Goal: Check status: Check status

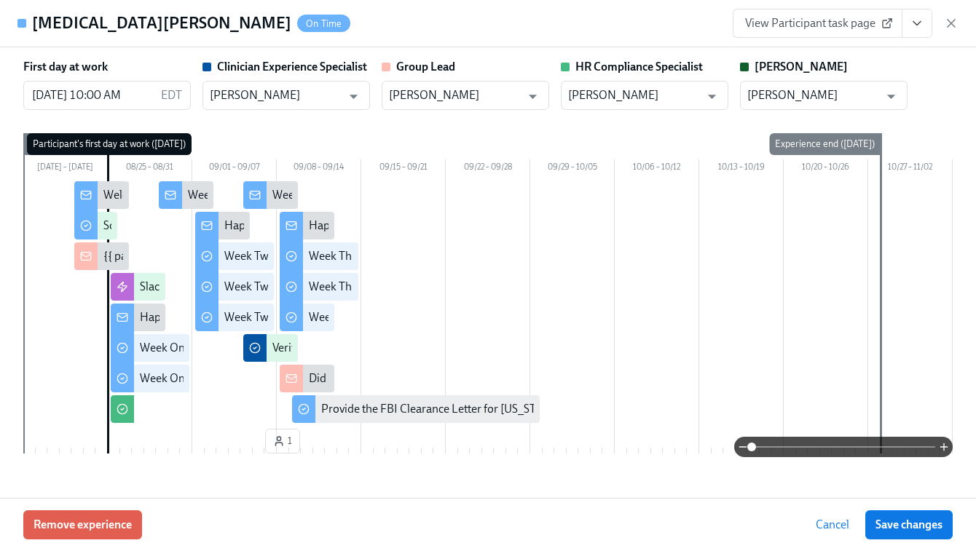
scroll to position [0, 24366]
click at [949, 20] on icon "button" at bounding box center [950, 23] width 7 height 7
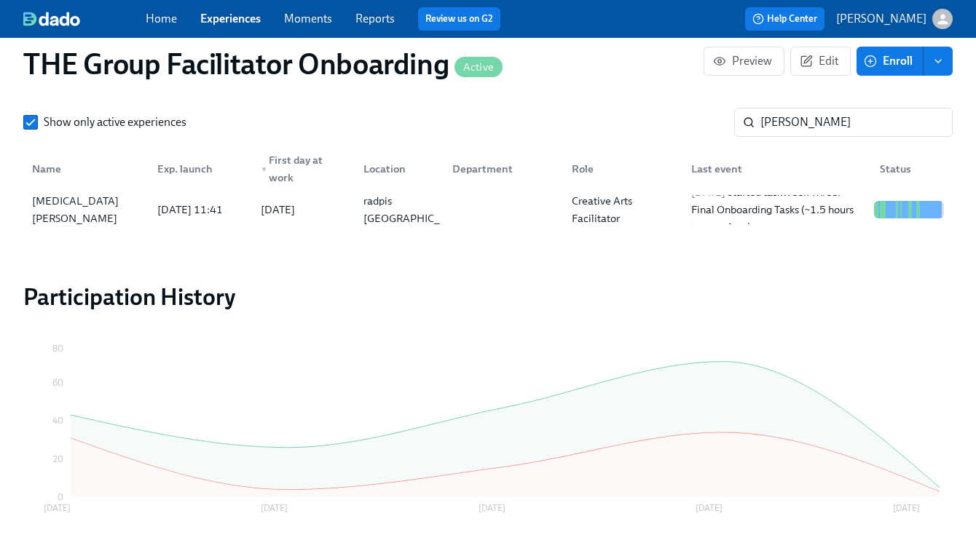
click at [226, 23] on link "Experiences" at bounding box center [230, 19] width 60 height 14
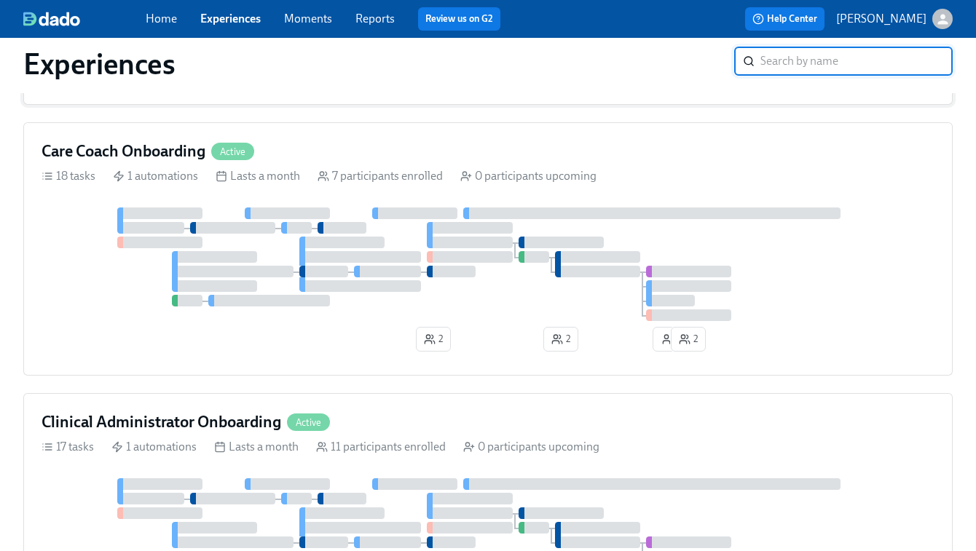
scroll to position [377, 0]
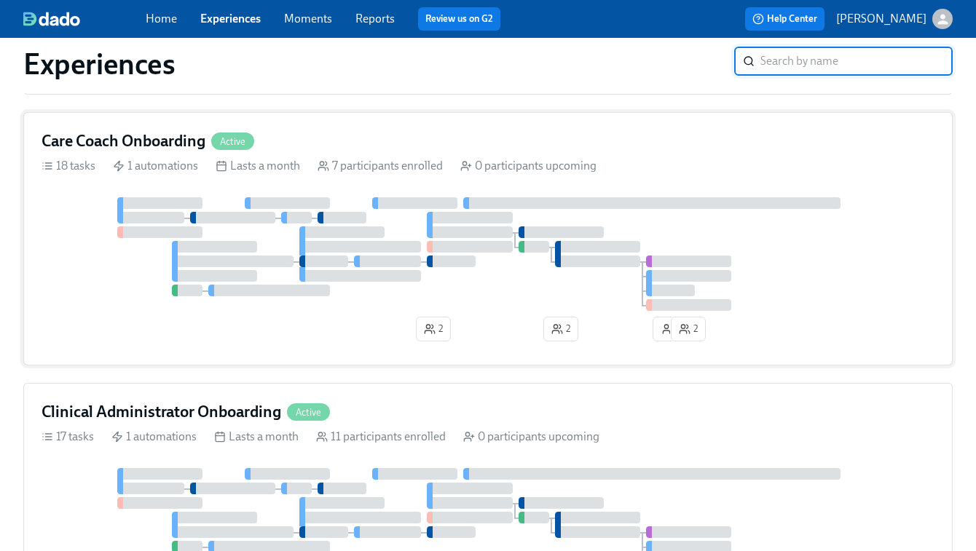
click at [558, 278] on div at bounding box center [487, 254] width 893 height 114
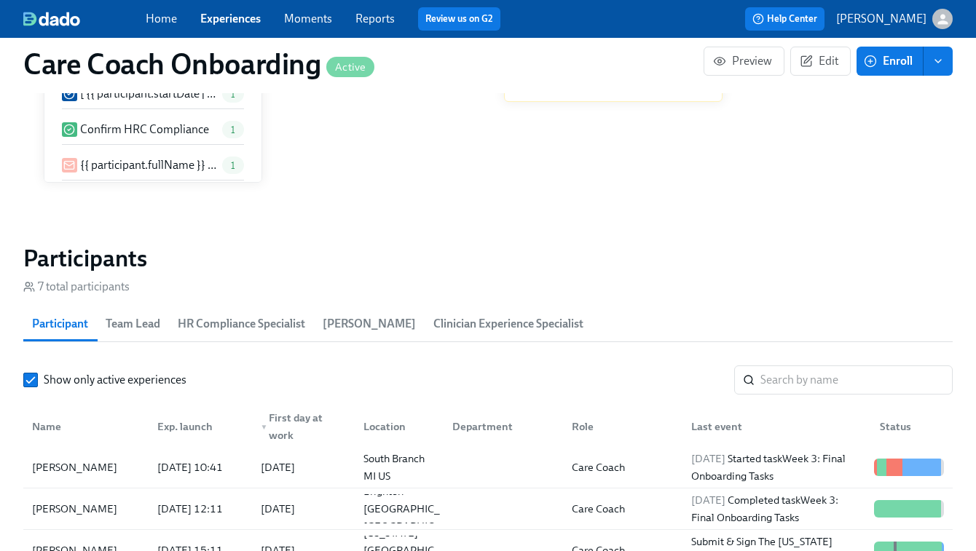
scroll to position [1086, 0]
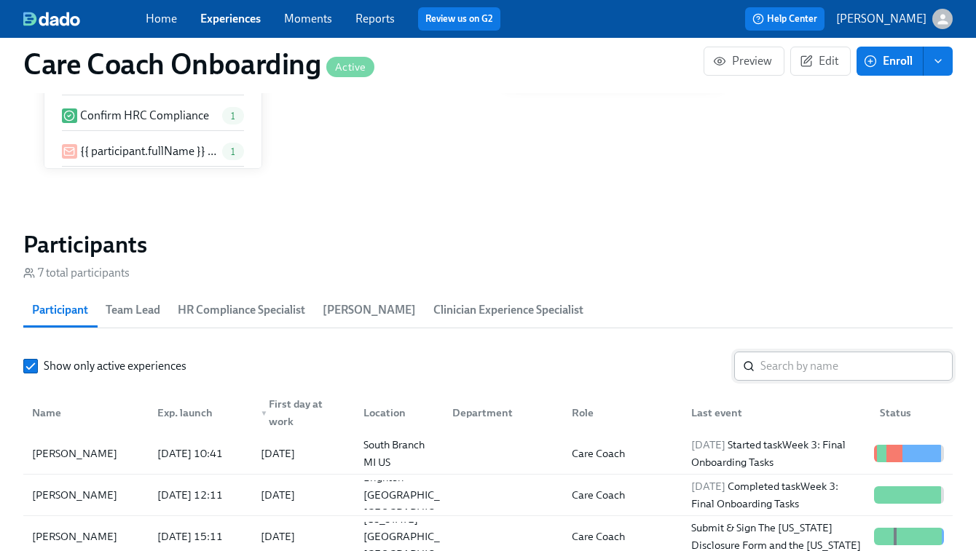
click at [791, 360] on input "search" at bounding box center [856, 366] width 192 height 29
paste input "Shanise Ford"
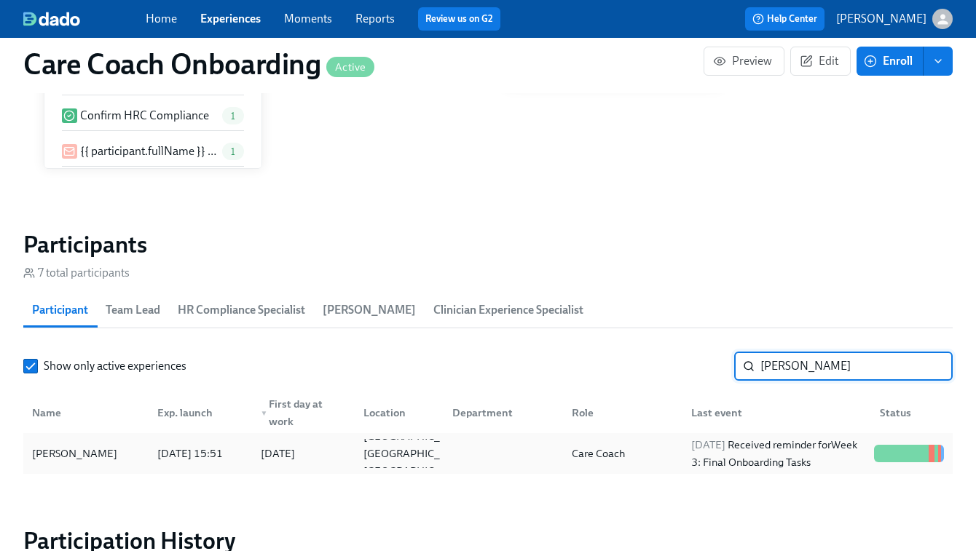
type input "Shanise Ford"
click at [728, 454] on div "2025/09/07 Received reminder for Week 3: Final Onboarding Tasks" at bounding box center [776, 453] width 183 height 35
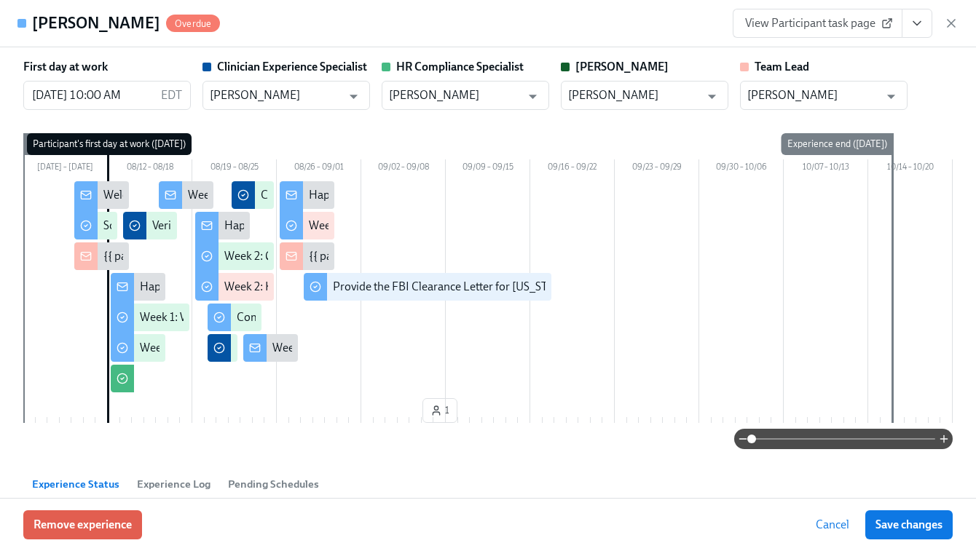
click at [788, 15] on link "View Participant task page" at bounding box center [817, 23] width 170 height 29
click at [954, 29] on icon "button" at bounding box center [951, 23] width 15 height 15
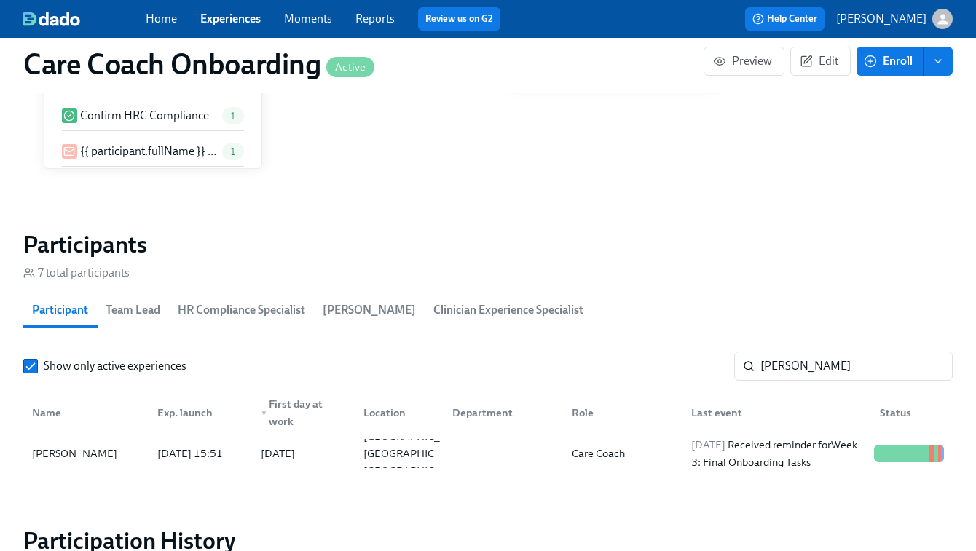
click at [240, 15] on link "Experiences" at bounding box center [230, 19] width 60 height 14
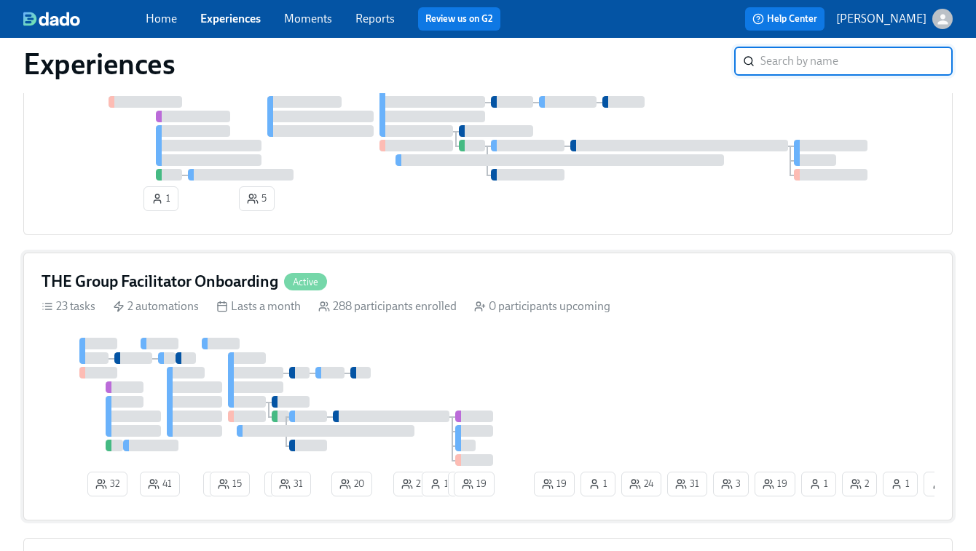
scroll to position [1059, 0]
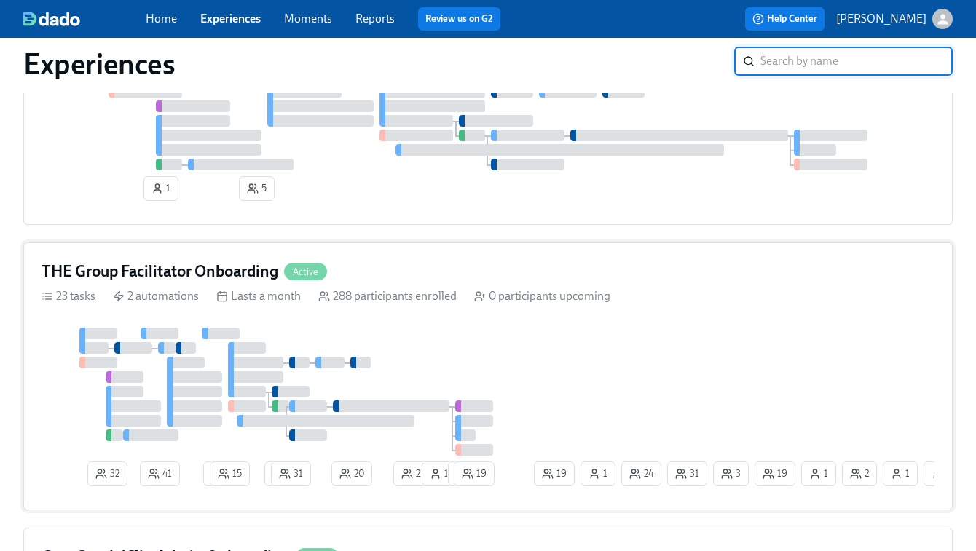
click at [337, 342] on div at bounding box center [285, 392] width 489 height 128
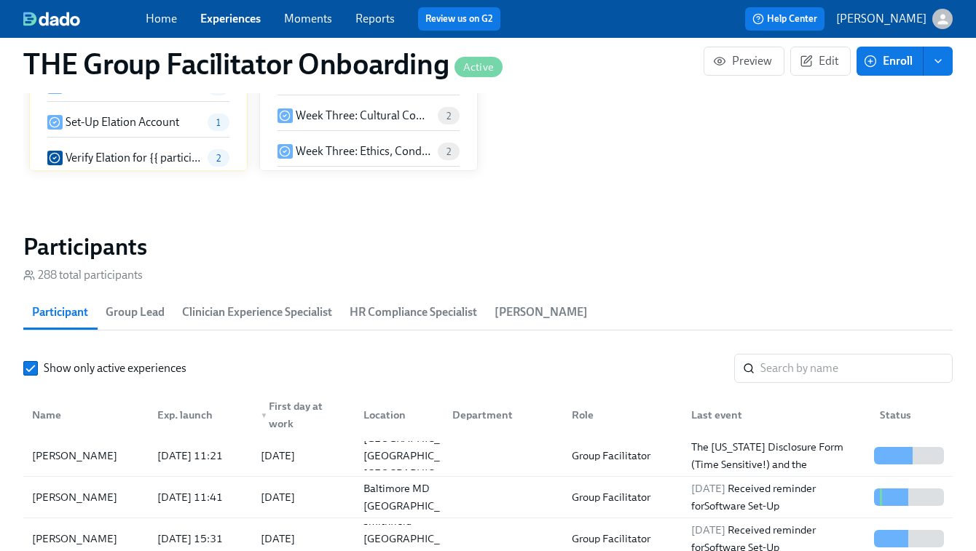
scroll to position [1299, 0]
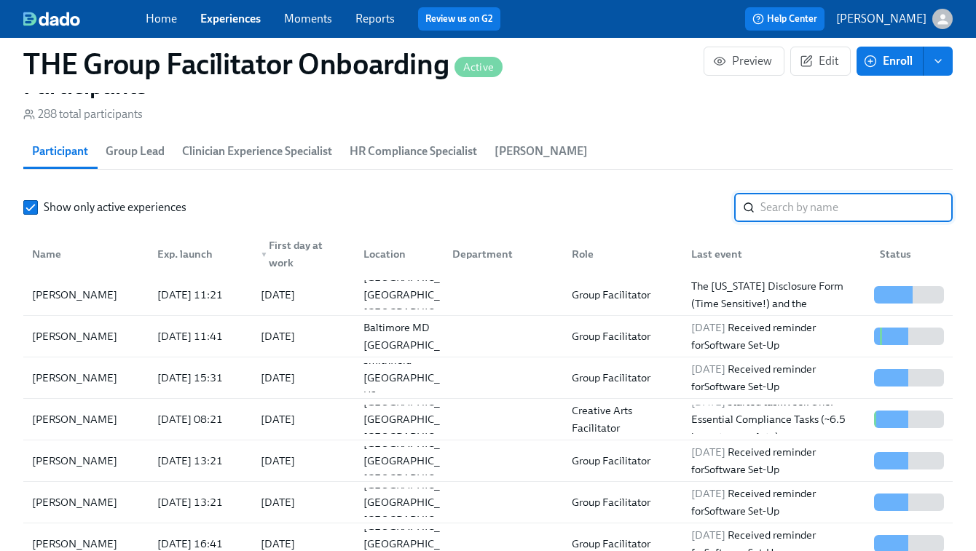
click at [771, 215] on input "search" at bounding box center [856, 207] width 192 height 29
paste input "ShaTericka Jackson"
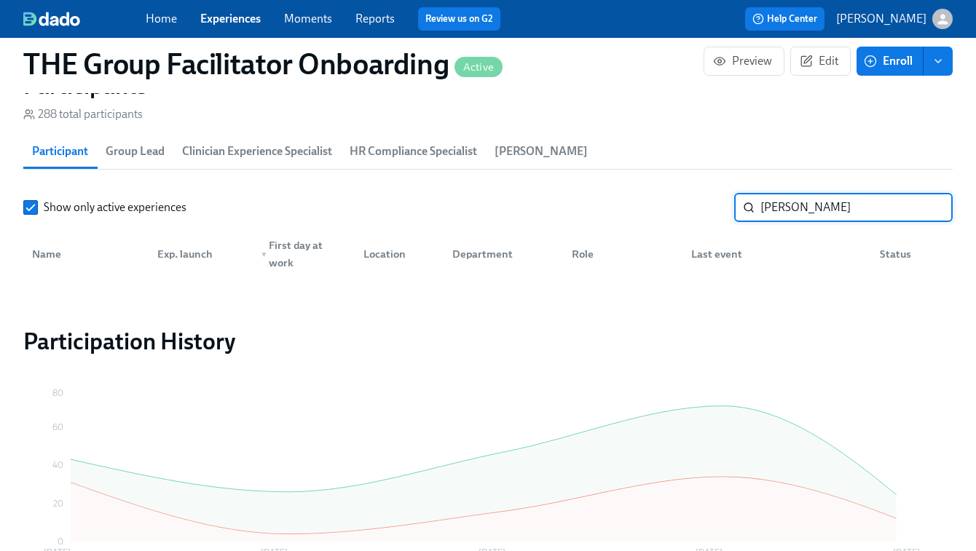
click at [778, 213] on input "ShaTericka Jackson" at bounding box center [856, 207] width 192 height 29
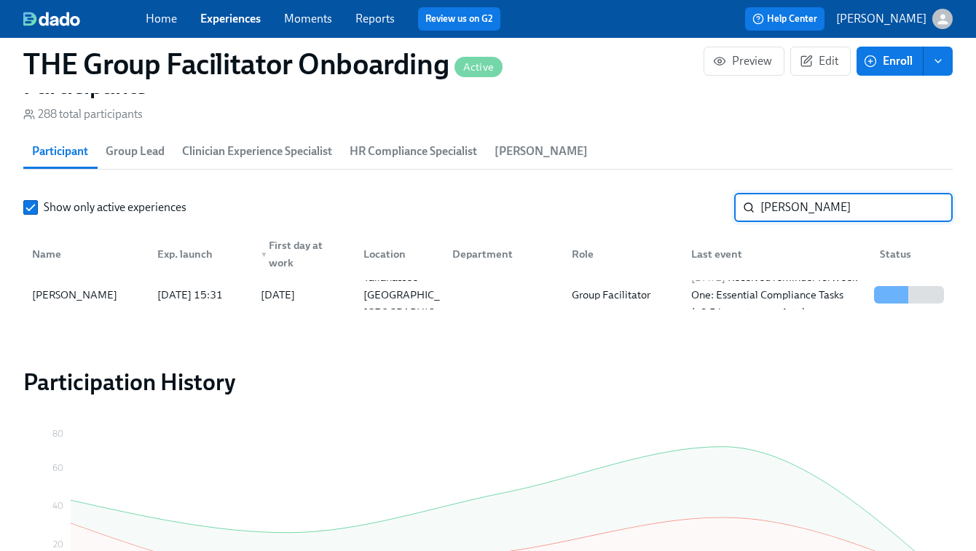
click at [807, 213] on input "Tericka Jackson" at bounding box center [856, 207] width 192 height 29
paste input "Malika Jones"
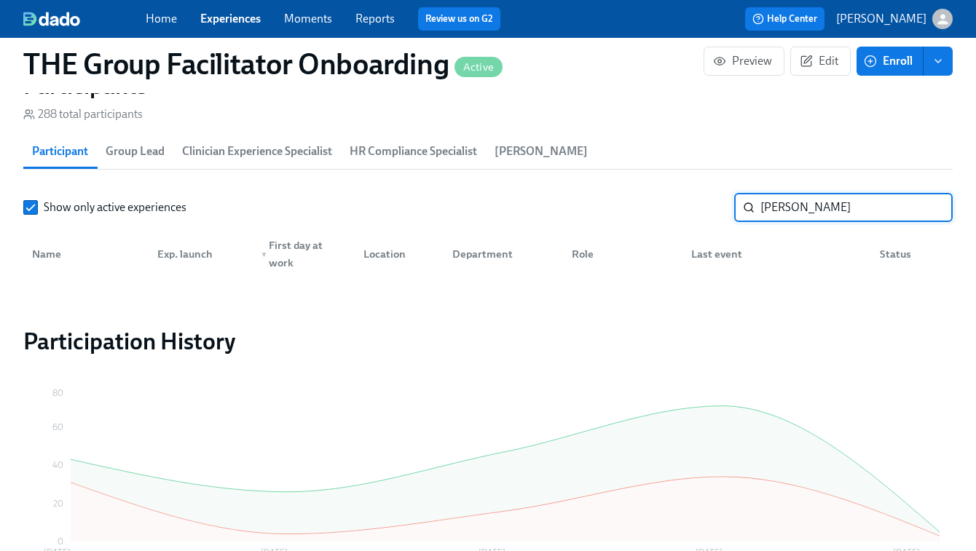
drag, startPoint x: 795, startPoint y: 215, endPoint x: 680, endPoint y: 209, distance: 115.2
click at [686, 210] on div "Show only active experiences Malika Jones ​" at bounding box center [487, 207] width 929 height 29
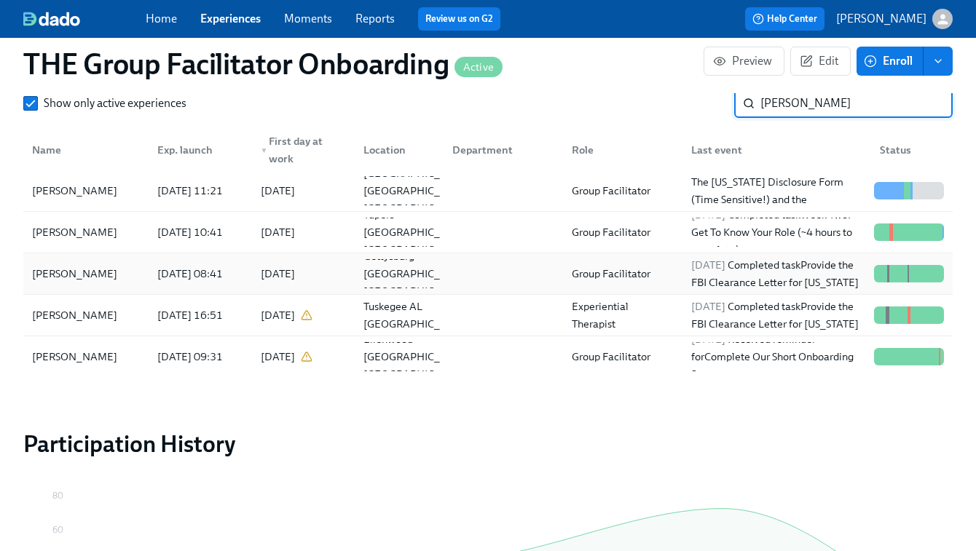
scroll to position [0, 24366]
click at [813, 106] on input "Jones" at bounding box center [856, 103] width 192 height 29
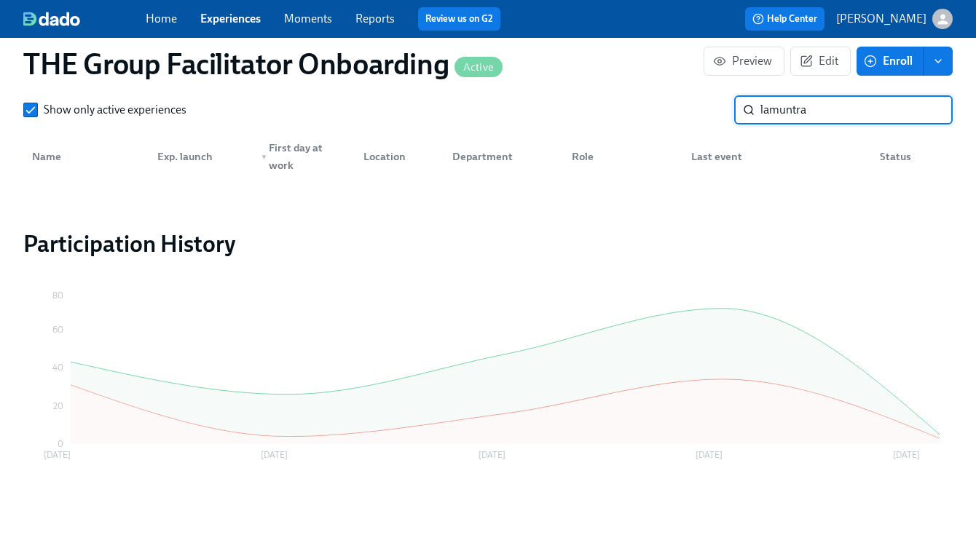
scroll to position [1402, 0]
type input "lamuntra"
click at [35, 104] on input "Show only active experiences" at bounding box center [30, 109] width 13 height 13
click at [769, 111] on input "lamuntra" at bounding box center [856, 109] width 192 height 29
click at [799, 114] on input "muntra" at bounding box center [856, 109] width 192 height 29
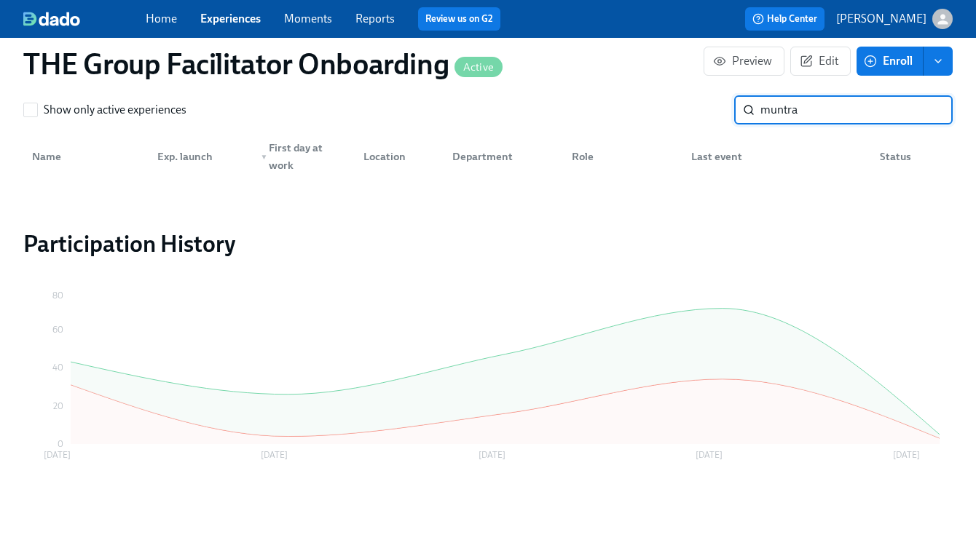
click at [799, 114] on input "muntra" at bounding box center [856, 109] width 192 height 29
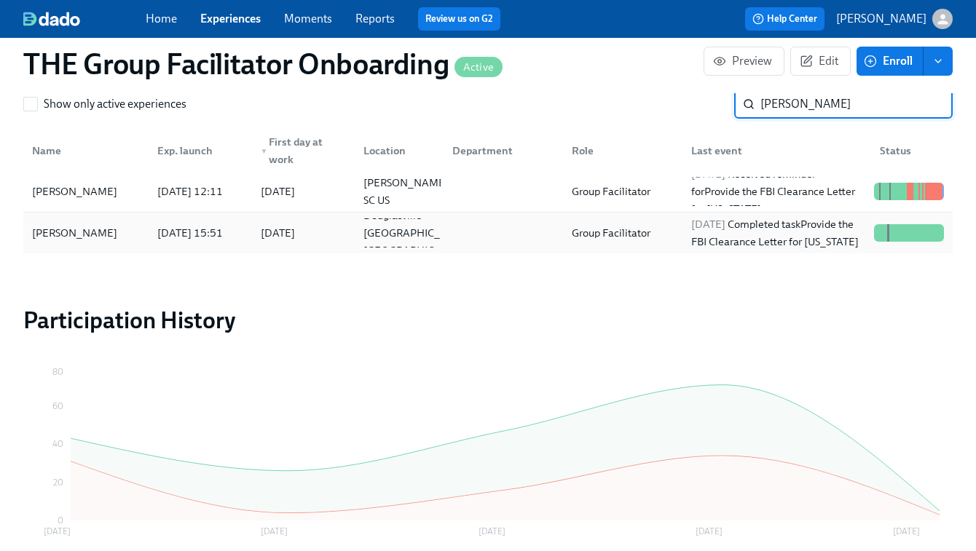
type input "sanders"
click at [762, 232] on div "2025/08/25 Completed task Provide the FBI Clearance Letter for Pennsylvania" at bounding box center [776, 233] width 183 height 35
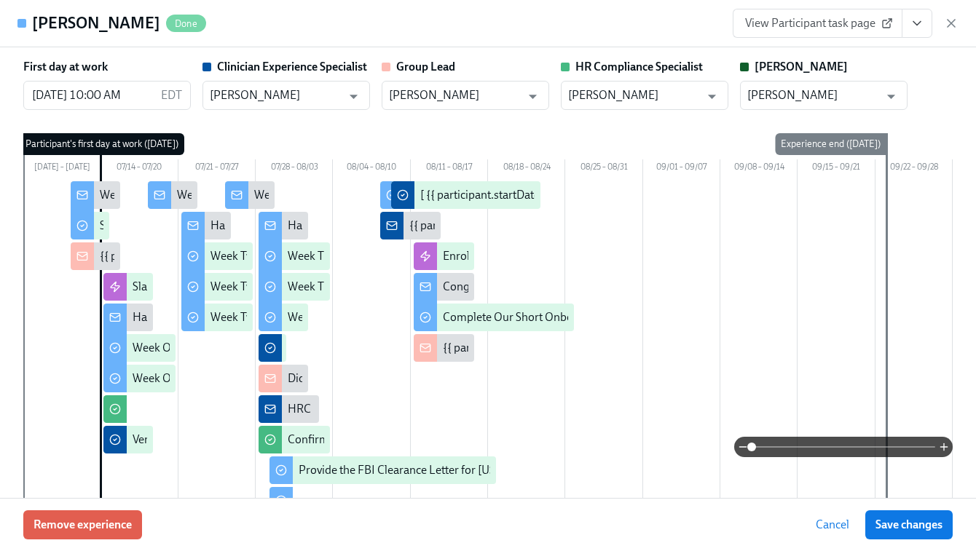
click at [847, 29] on span "View Participant task page" at bounding box center [817, 23] width 145 height 15
click at [820, 25] on span "View Participant task page" at bounding box center [817, 23] width 145 height 15
click at [956, 21] on icon "button" at bounding box center [951, 23] width 15 height 15
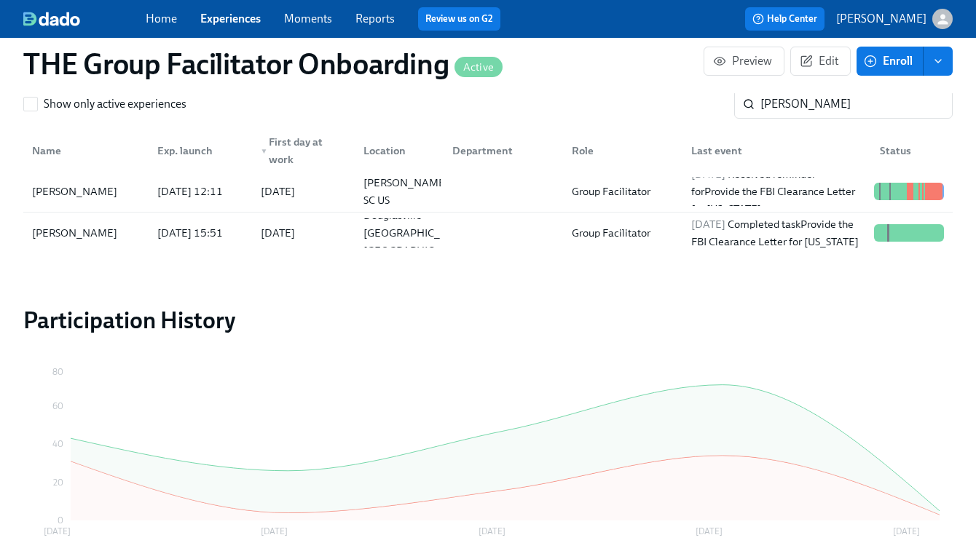
click at [237, 23] on link "Experiences" at bounding box center [230, 19] width 60 height 14
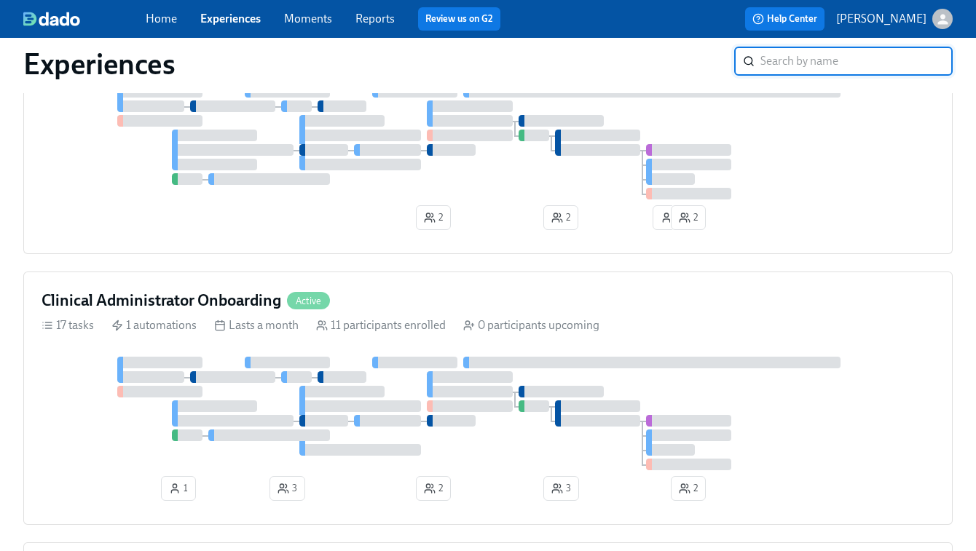
scroll to position [379, 0]
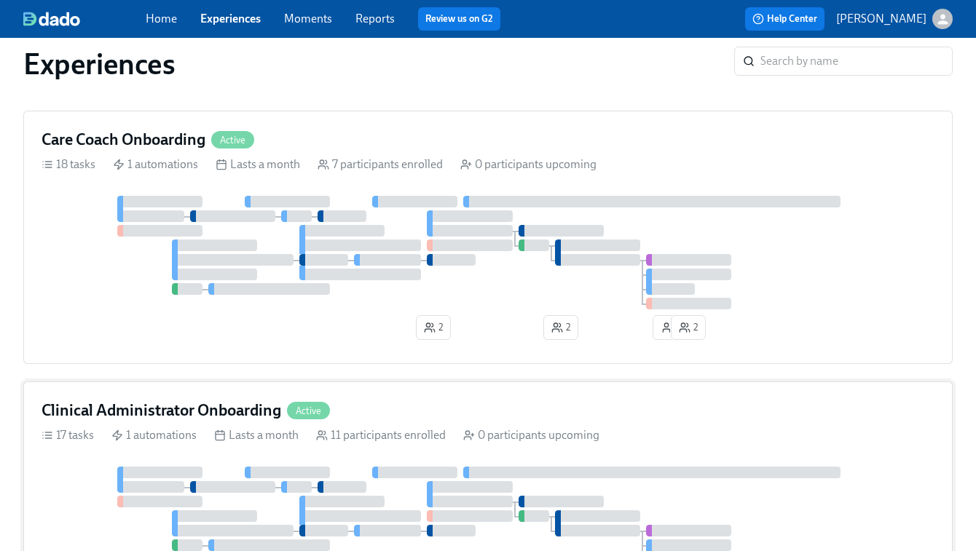
click at [326, 440] on icon at bounding box center [325, 438] width 1 height 3
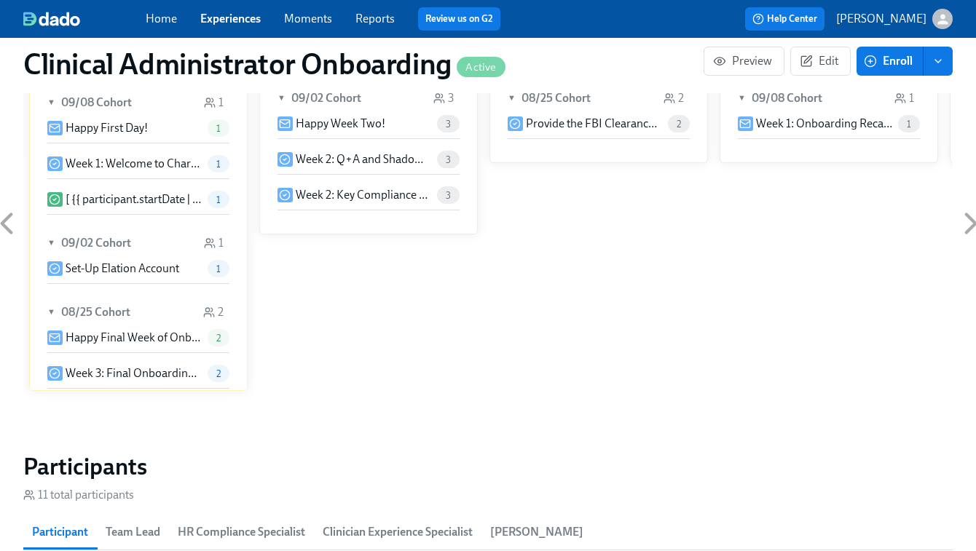
scroll to position [1070, 0]
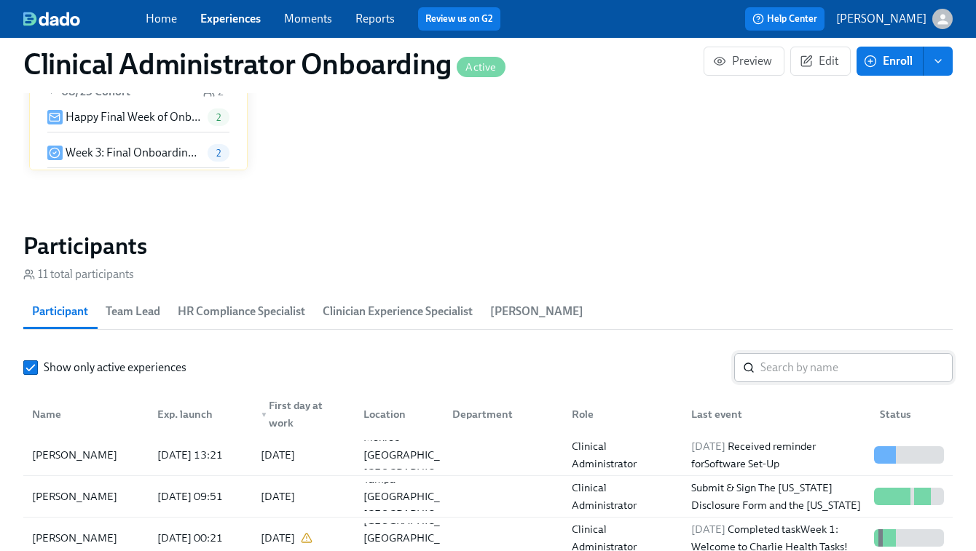
click at [804, 366] on input "search" at bounding box center [856, 367] width 192 height 29
paste input "Alicia Lashley"
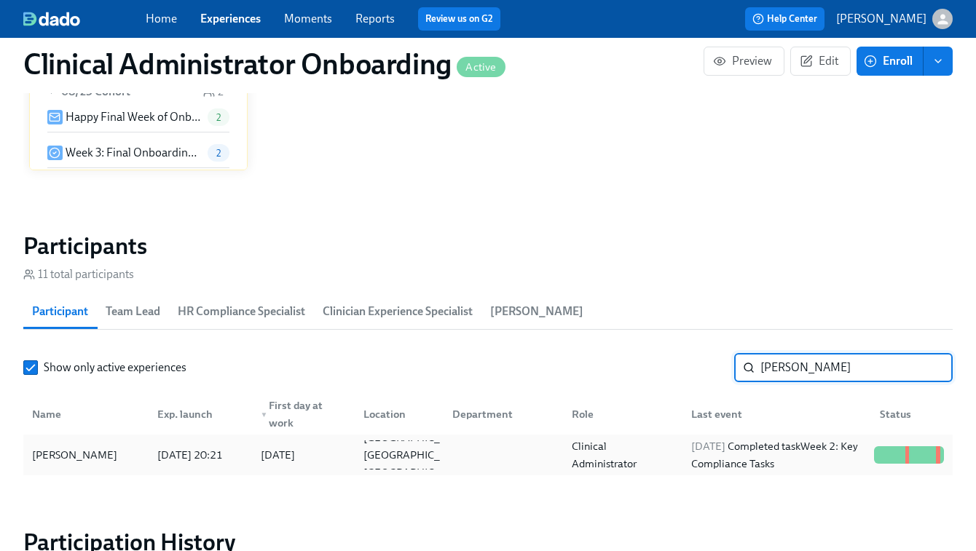
type input "Alicia Lashley"
click at [685, 448] on div "2025/09/07 Completed task Week 2: Key Compliance Tasks" at bounding box center [776, 455] width 183 height 35
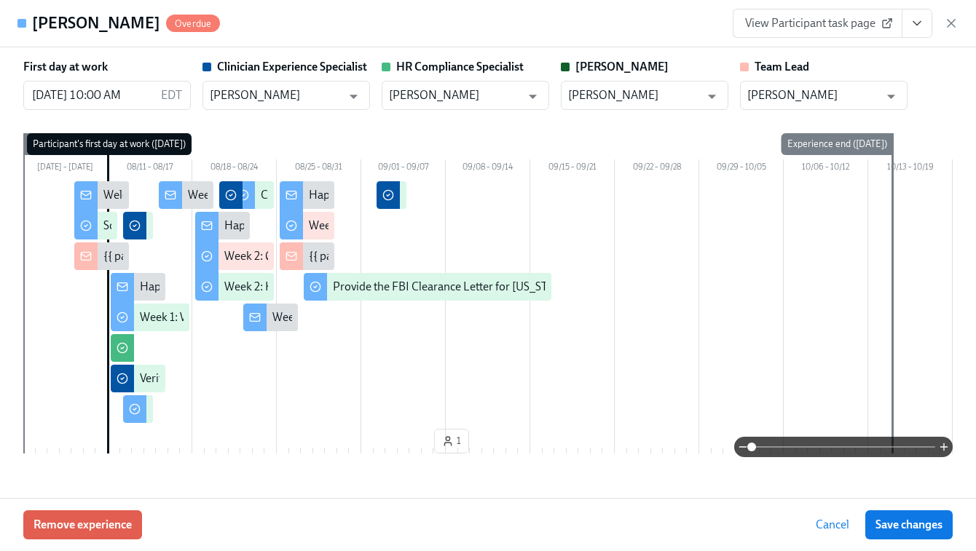
click at [797, 30] on span "View Participant task page" at bounding box center [817, 23] width 145 height 15
click at [952, 22] on icon "button" at bounding box center [950, 23] width 7 height 7
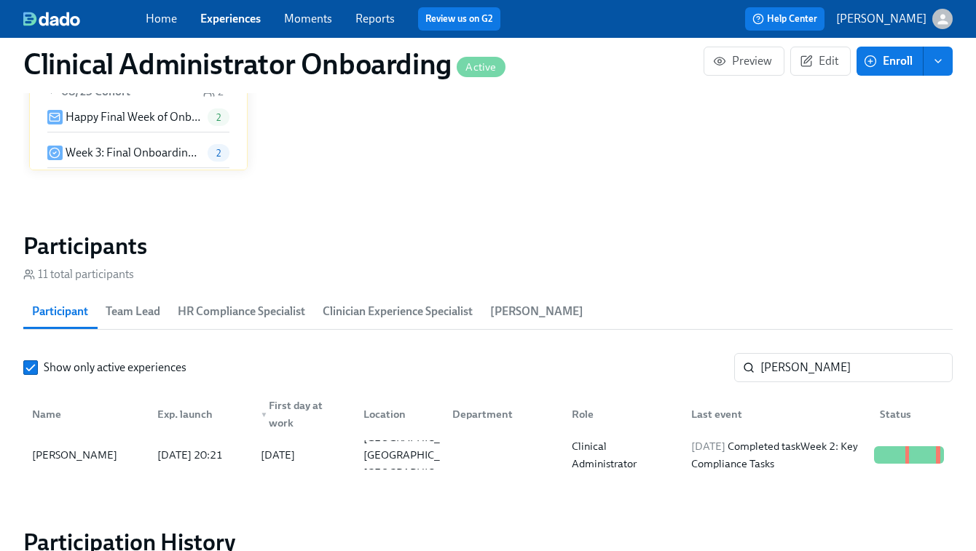
click at [232, 17] on link "Experiences" at bounding box center [230, 19] width 60 height 14
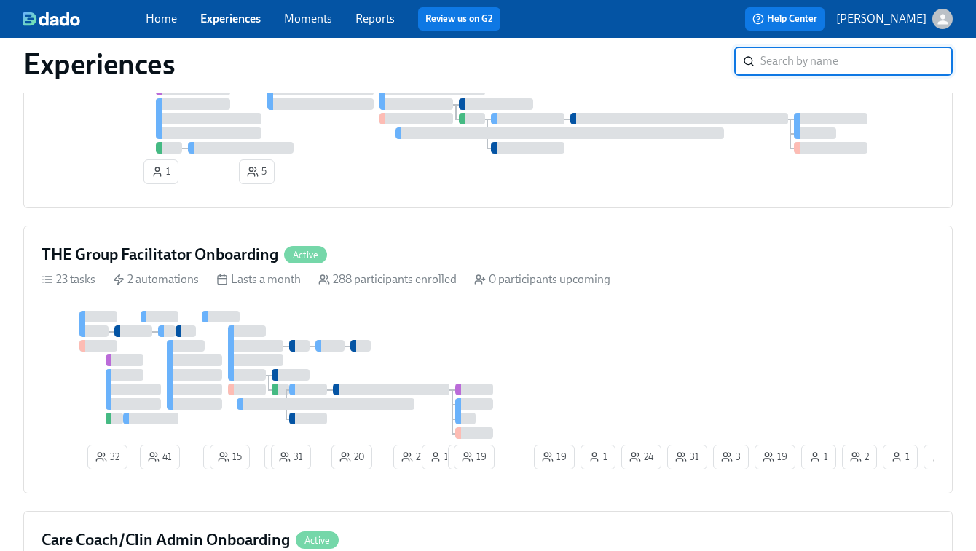
scroll to position [1141, 0]
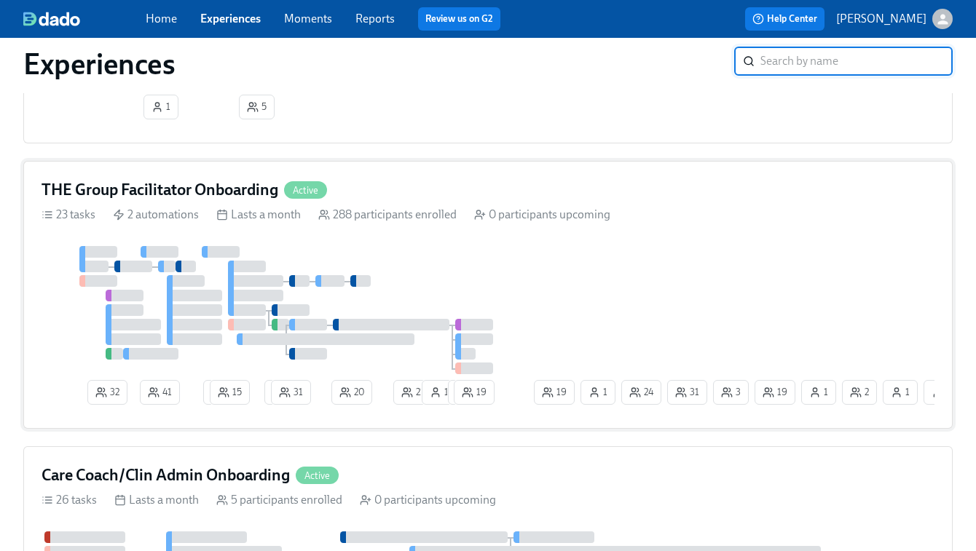
click at [598, 323] on div "32 41 2 15 2 31 20 21 1 1 19 19 31 1 3 2 1 1 24 19 1 1" at bounding box center [487, 328] width 893 height 165
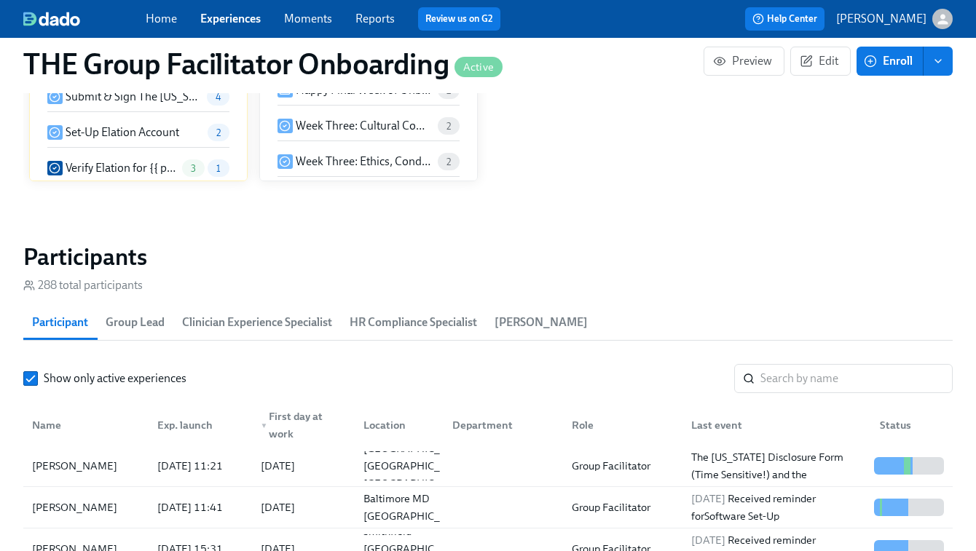
scroll to position [1195, 0]
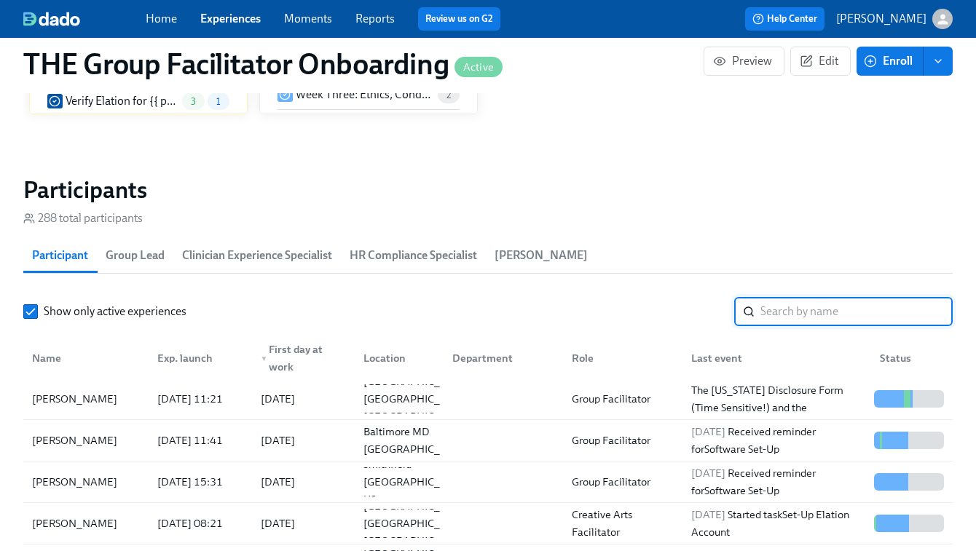
click at [790, 314] on input "search" at bounding box center [856, 311] width 192 height 29
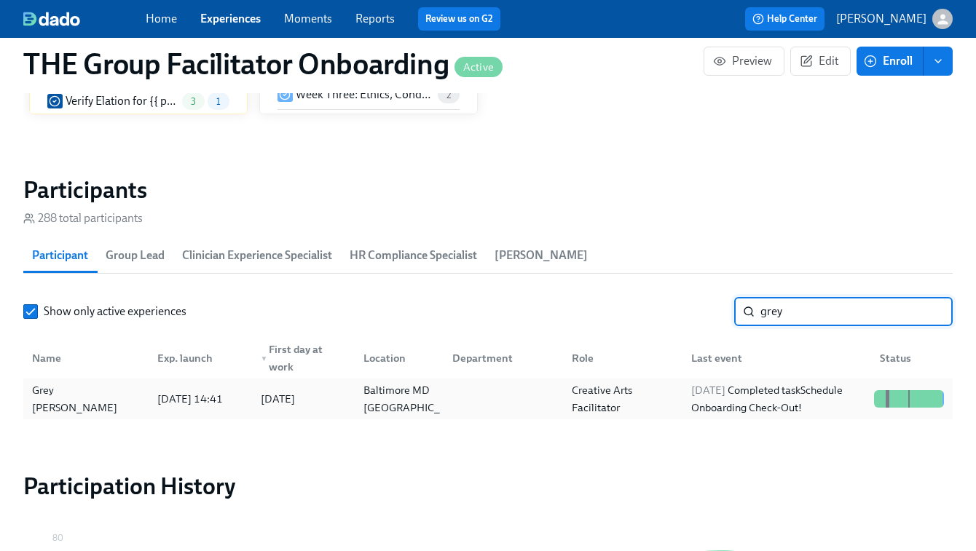
type input "grey"
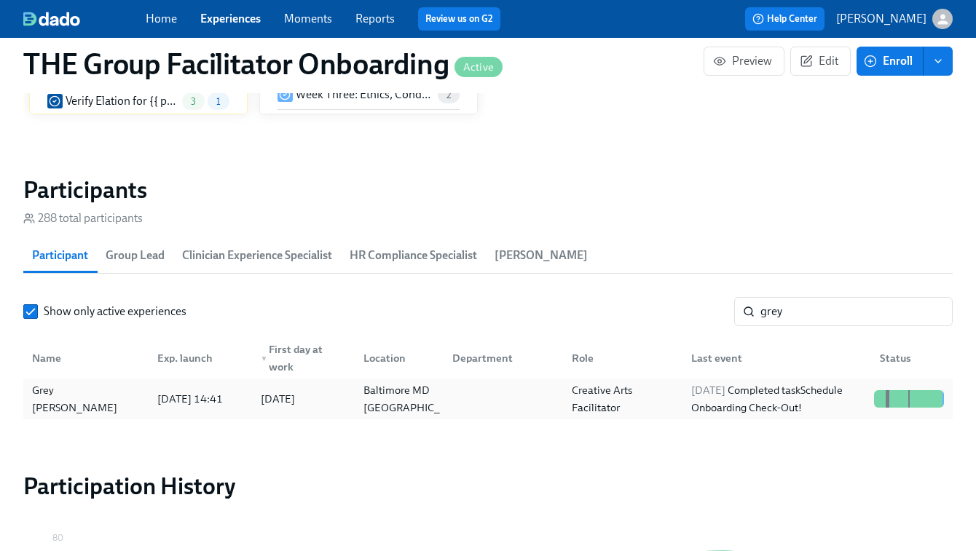
click at [812, 414] on div "2025/09/03 Completed task Schedule Onboarding Check-Out!" at bounding box center [776, 398] width 183 height 35
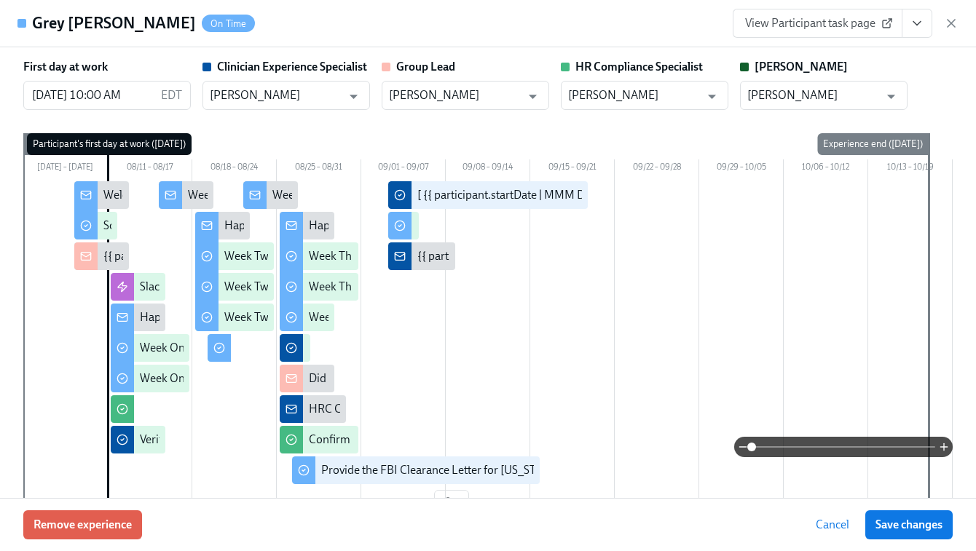
click at [840, 22] on span "View Participant task page" at bounding box center [817, 23] width 145 height 15
click at [911, 20] on icon "View task page" at bounding box center [916, 23] width 15 height 15
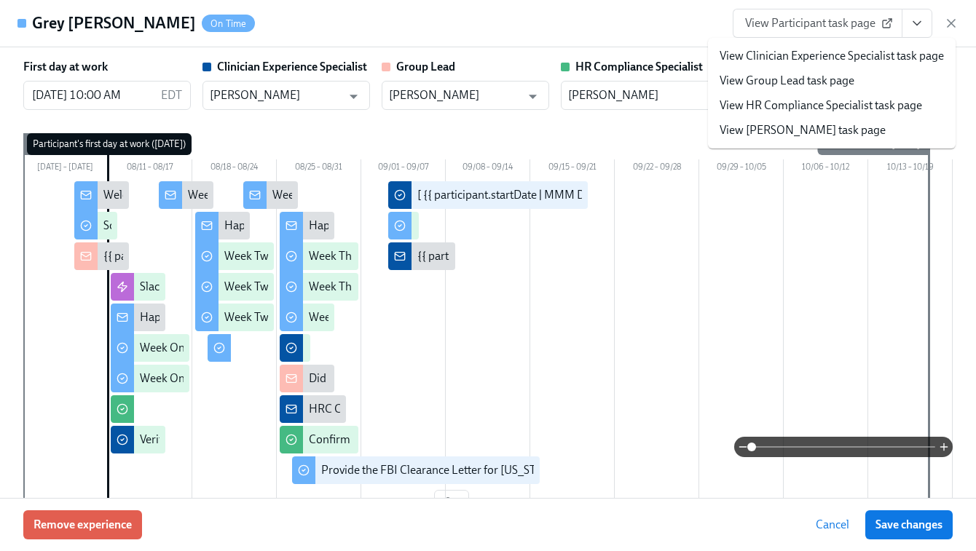
click at [847, 50] on link "View Clinician Experience Specialist task page" at bounding box center [831, 56] width 224 height 16
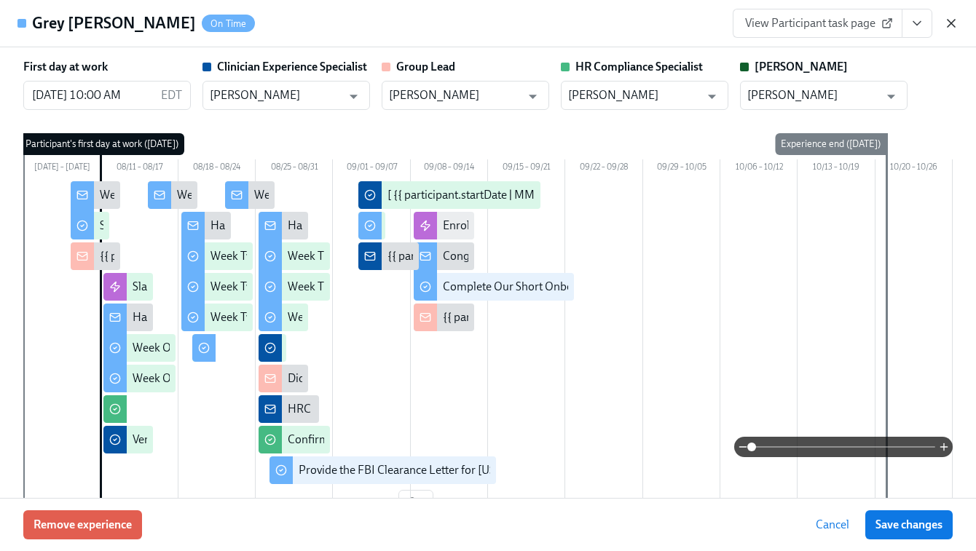
click at [954, 20] on icon "button" at bounding box center [950, 23] width 7 height 7
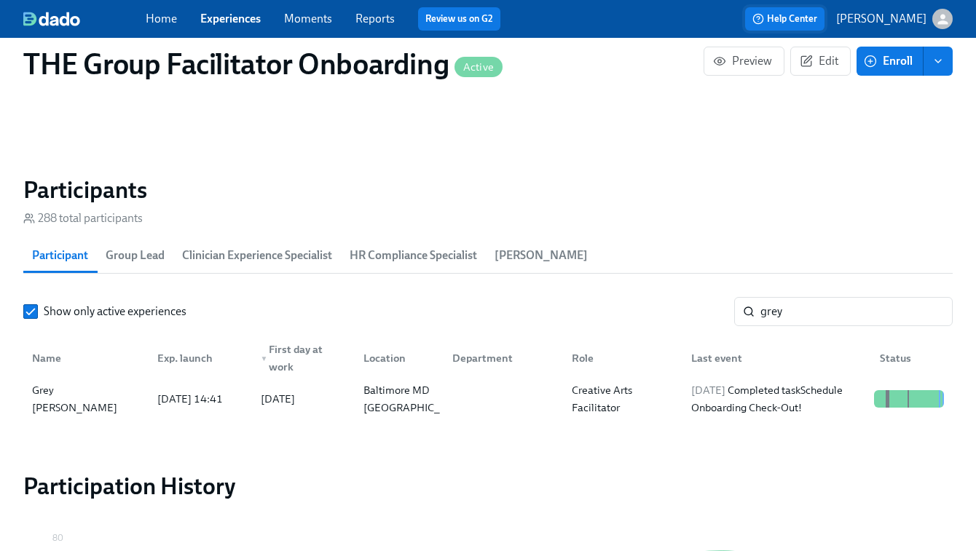
scroll to position [0, 24366]
click at [213, 15] on link "Experiences" at bounding box center [230, 19] width 60 height 14
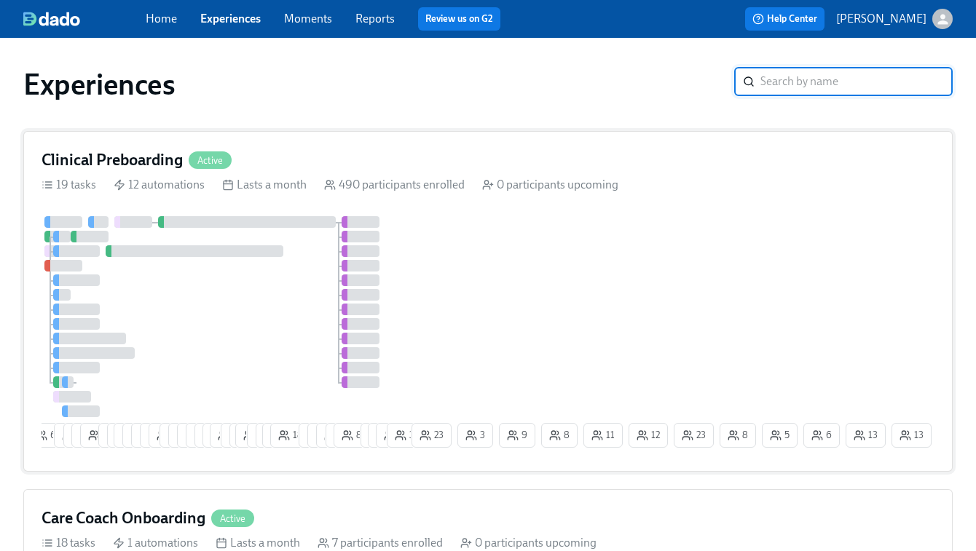
scroll to position [79, 0]
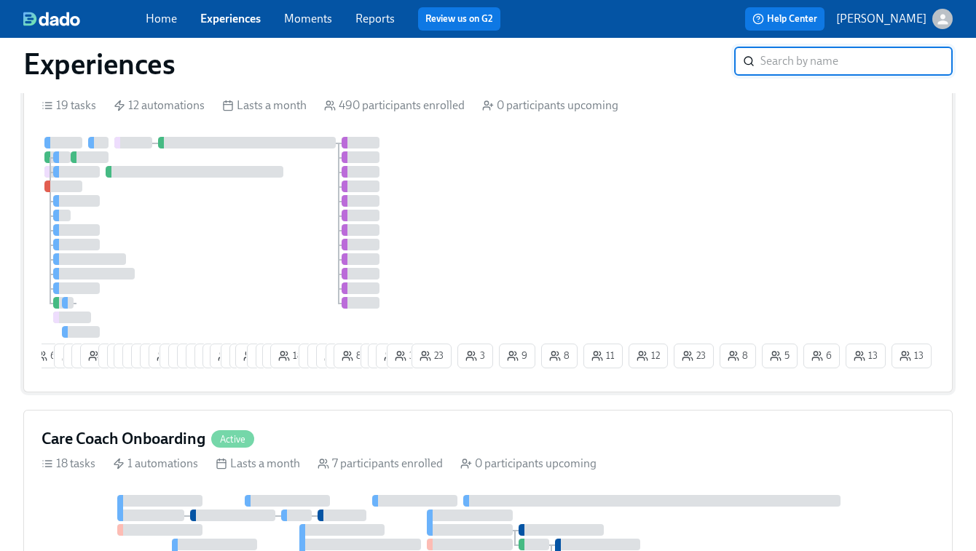
click at [534, 495] on div at bounding box center [487, 552] width 893 height 114
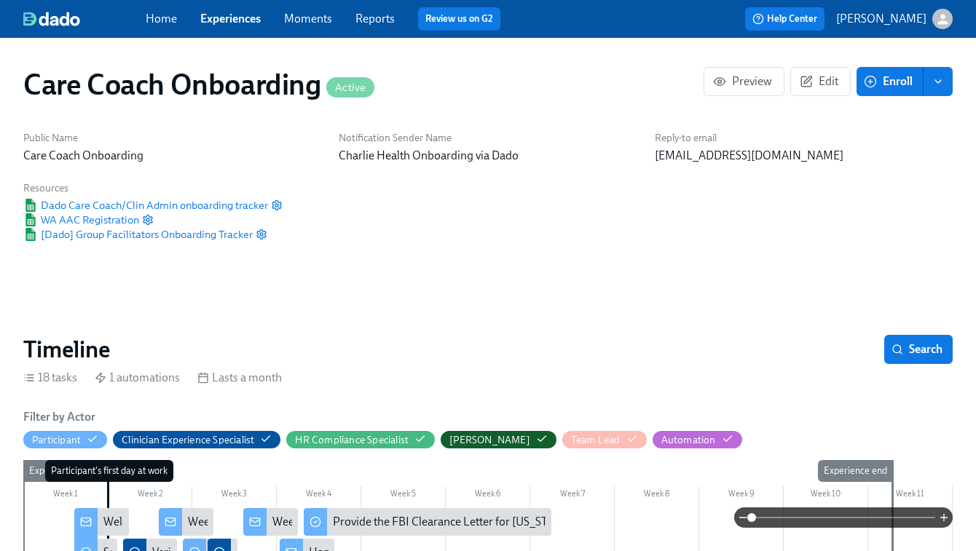
scroll to position [0, 4811]
click at [233, 19] on link "Experiences" at bounding box center [230, 19] width 60 height 14
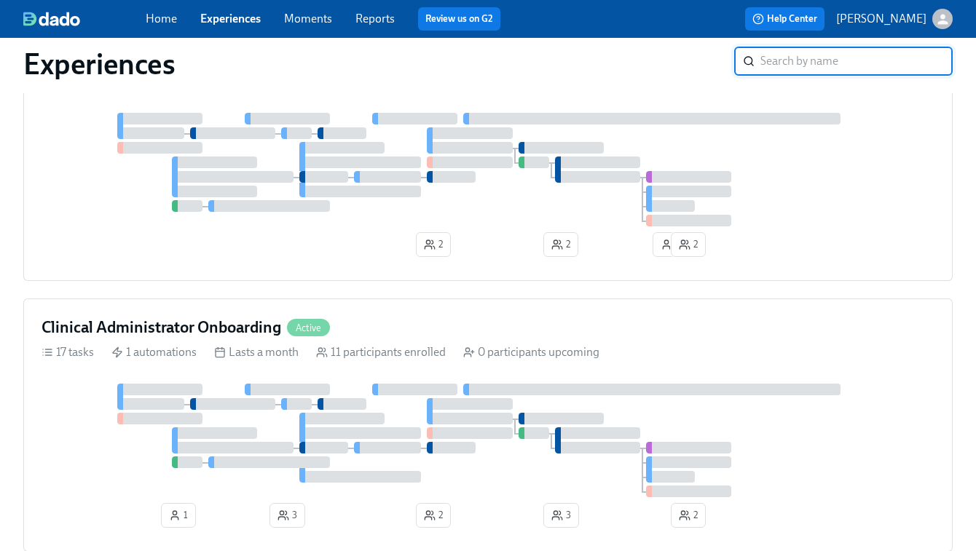
scroll to position [699, 0]
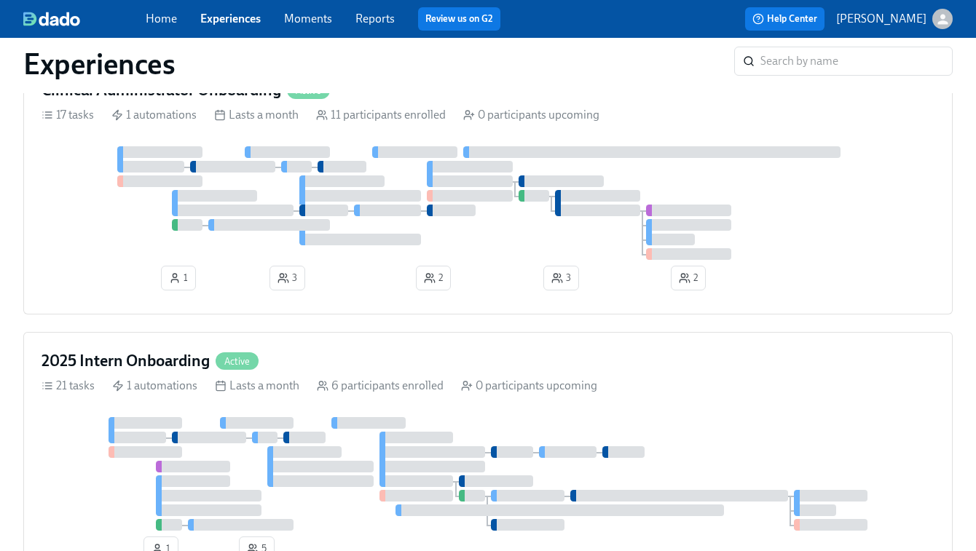
click at [381, 252] on div at bounding box center [487, 203] width 893 height 114
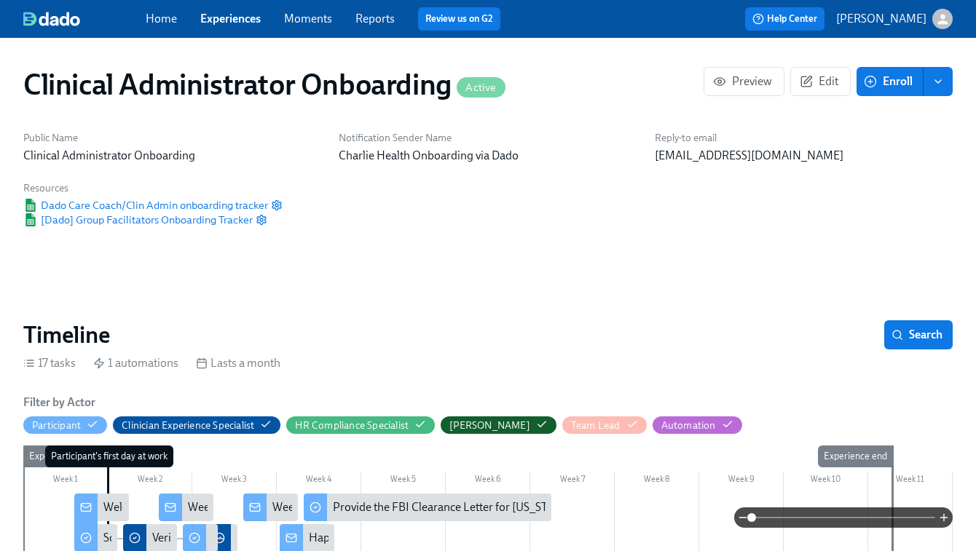
scroll to position [0, 5976]
click at [159, 26] on span "Home" at bounding box center [161, 19] width 31 height 16
click at [160, 18] on link "Home" at bounding box center [161, 19] width 31 height 14
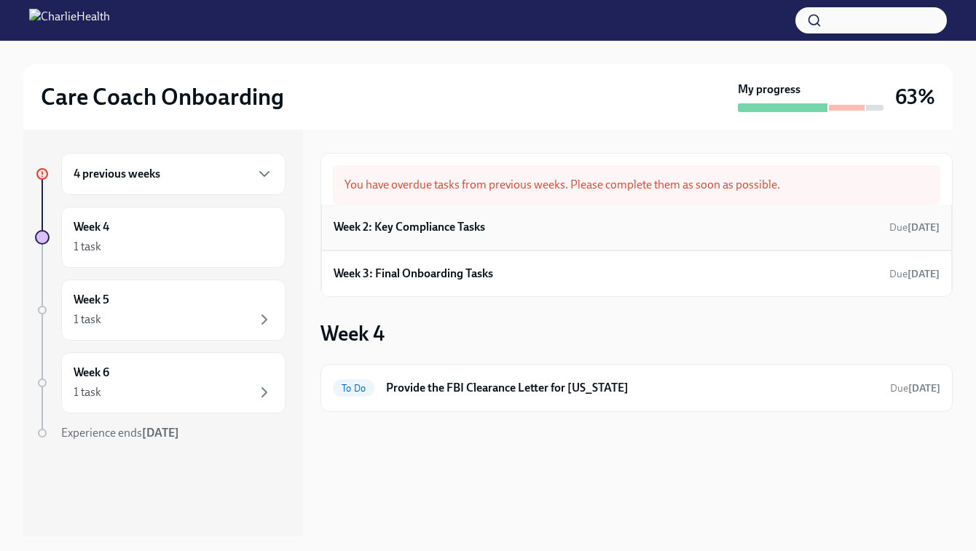
click at [467, 224] on h6 "Week 2: Key Compliance Tasks" at bounding box center [408, 227] width 151 height 16
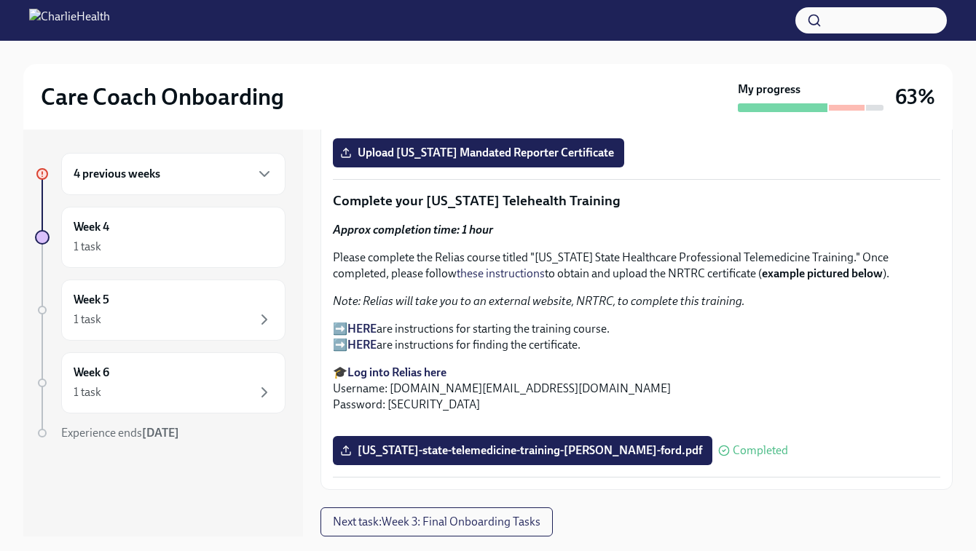
scroll to position [2851, 0]
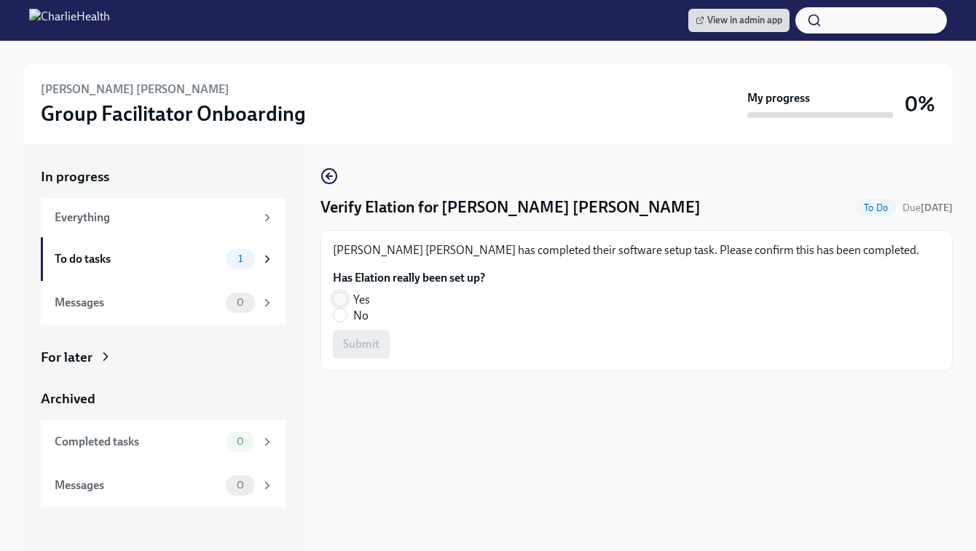
click at [341, 297] on input "Yes" at bounding box center [339, 299] width 13 height 13
radio input "true"
click at [365, 346] on span "Submit" at bounding box center [361, 344] width 36 height 15
click at [337, 319] on input "No" at bounding box center [339, 315] width 13 height 13
radio input "true"
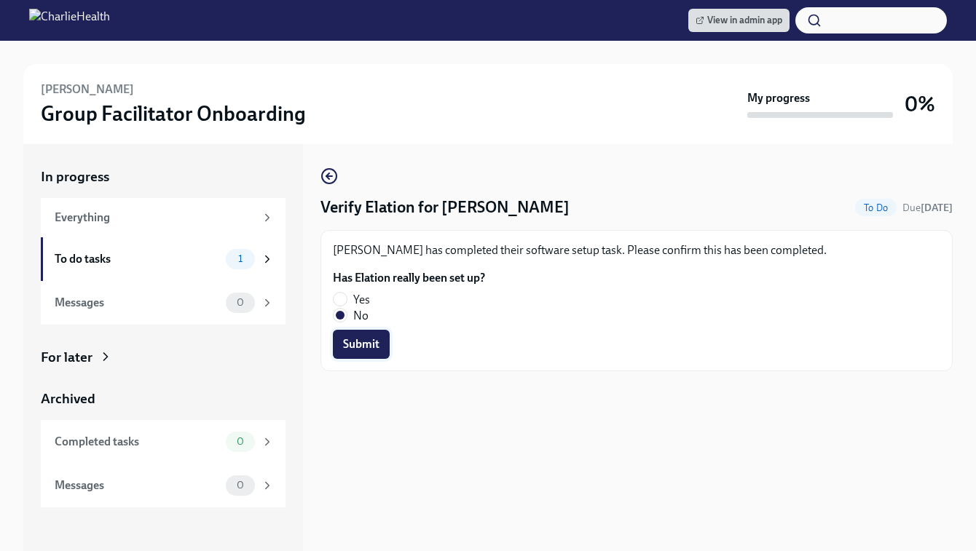
click at [375, 358] on button "Submit" at bounding box center [361, 344] width 57 height 29
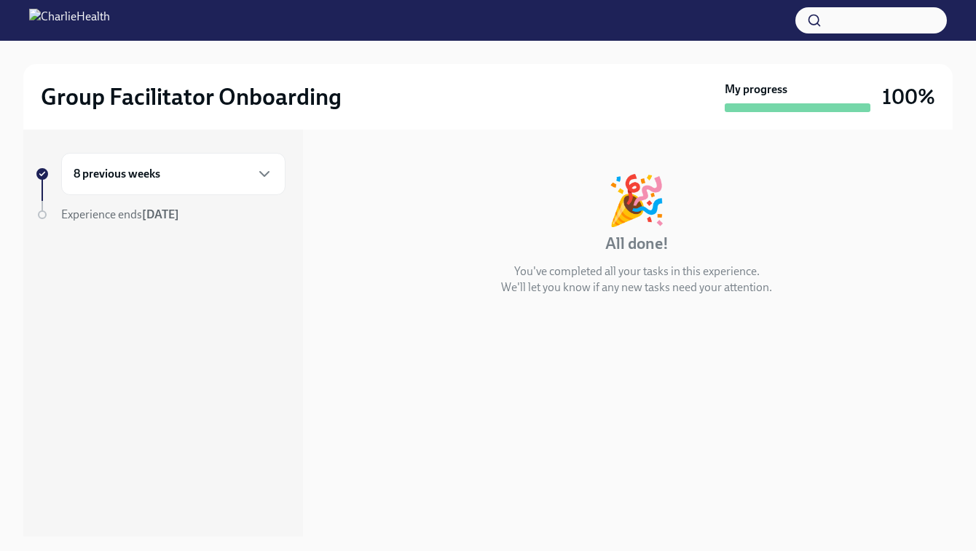
click at [163, 181] on div "8 previous weeks" at bounding box center [173, 173] width 199 height 17
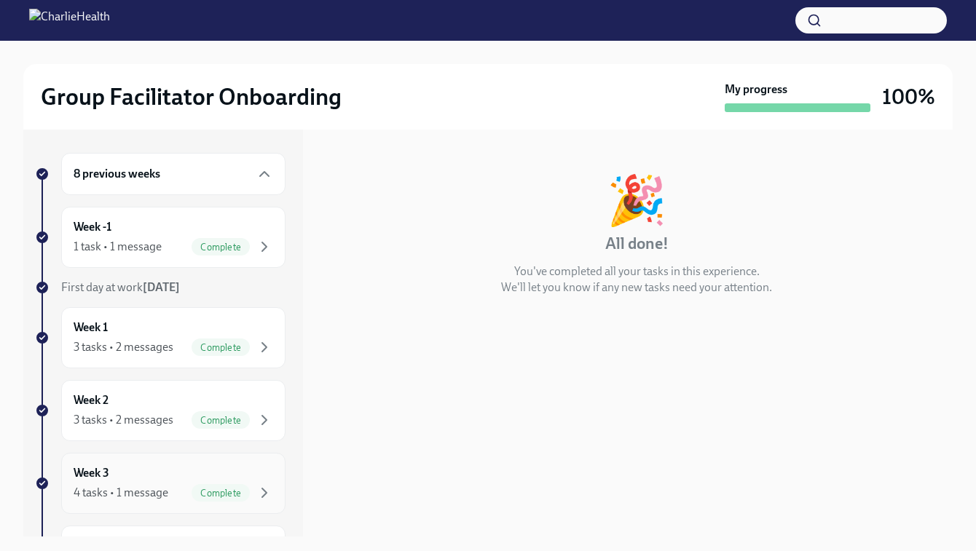
scroll to position [355, 0]
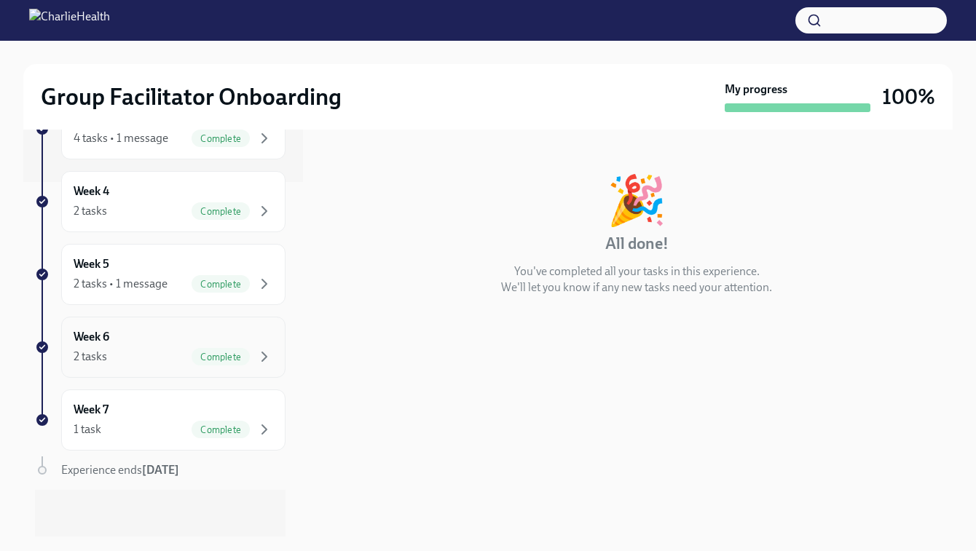
click at [135, 349] on div "2 tasks Complete" at bounding box center [173, 356] width 199 height 17
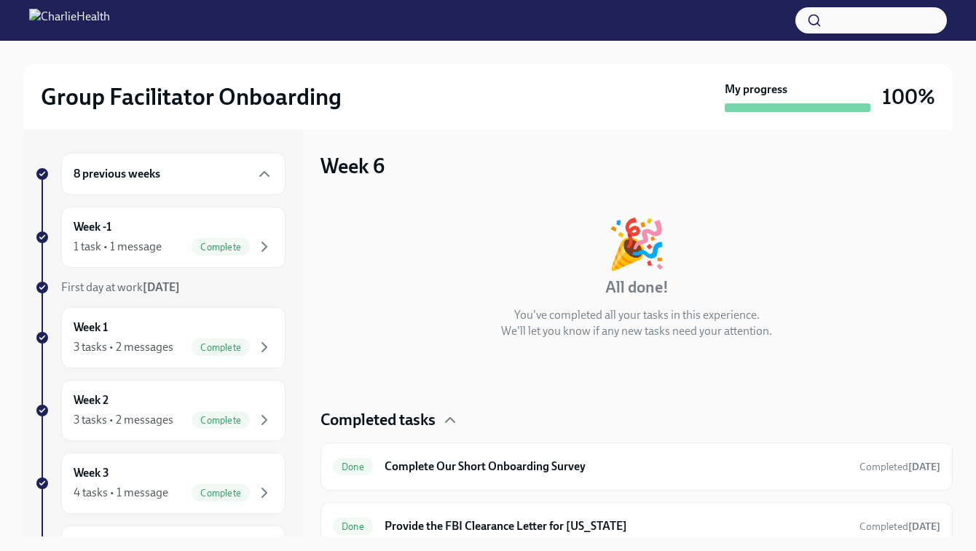
scroll to position [14, 0]
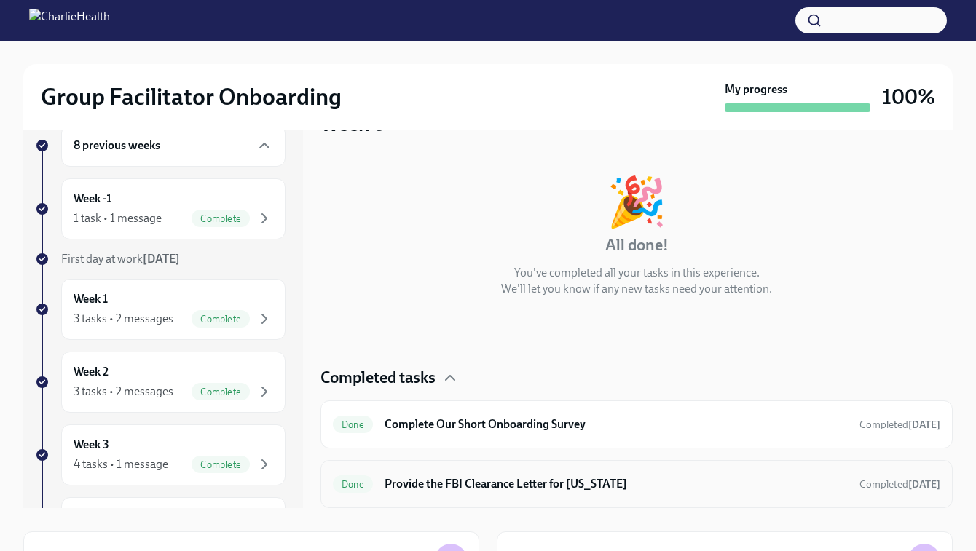
click at [536, 488] on h6 "Provide the FBI Clearance Letter for Pennsylvania" at bounding box center [615, 484] width 463 height 16
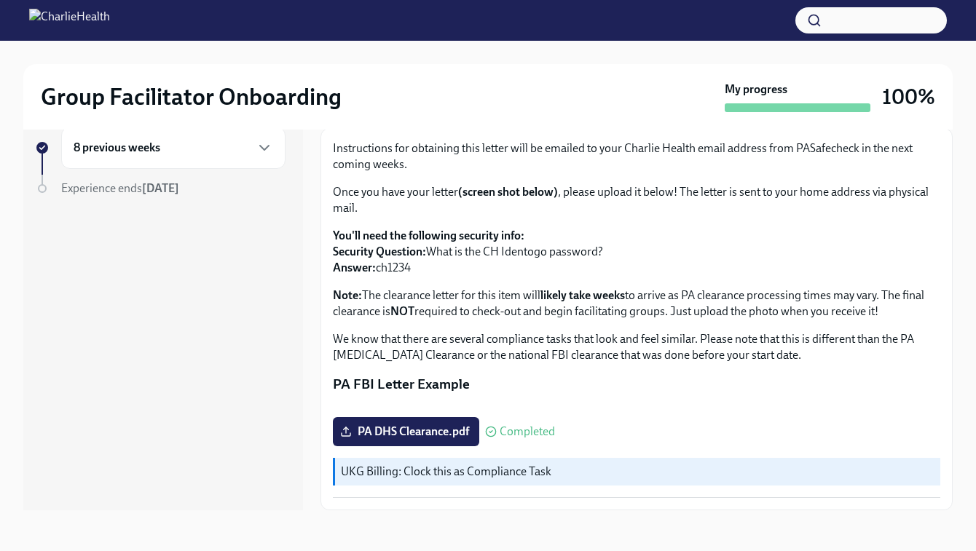
scroll to position [162, 0]
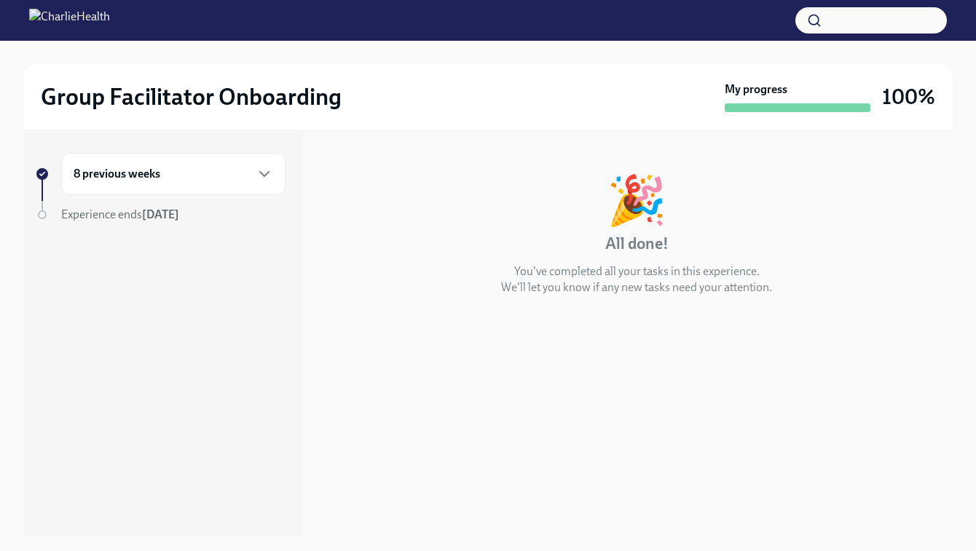
click at [116, 172] on h6 "8 previous weeks" at bounding box center [117, 174] width 87 height 16
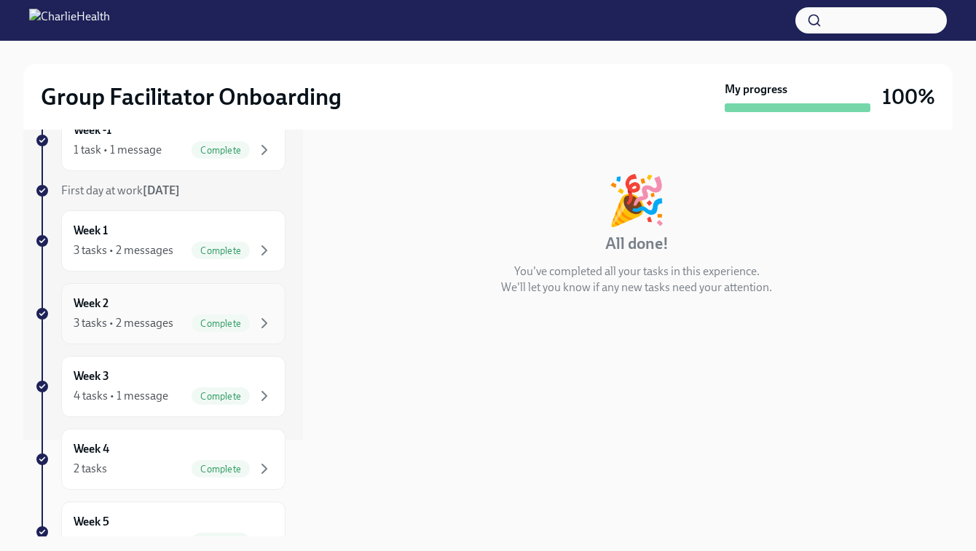
scroll to position [104, 0]
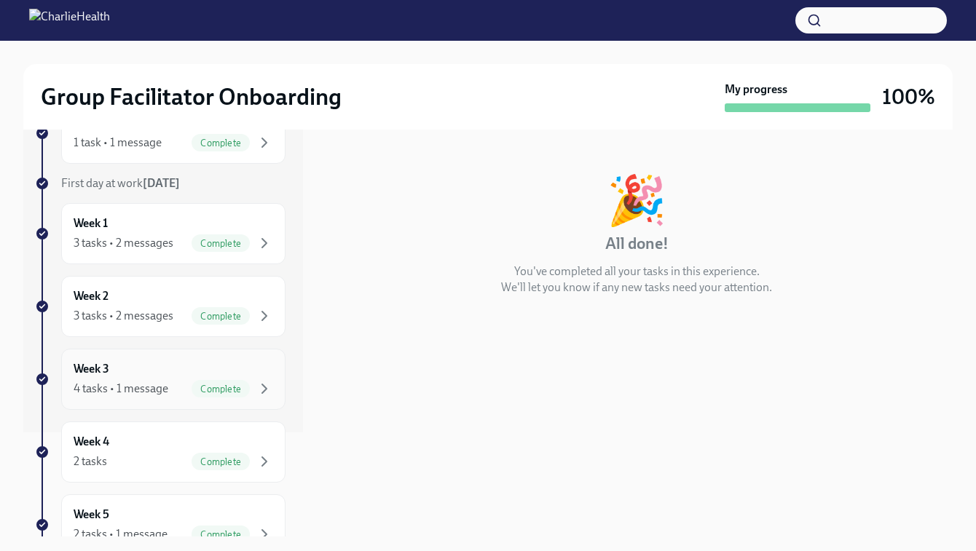
click at [123, 383] on div "4 tasks • 1 message" at bounding box center [121, 389] width 95 height 16
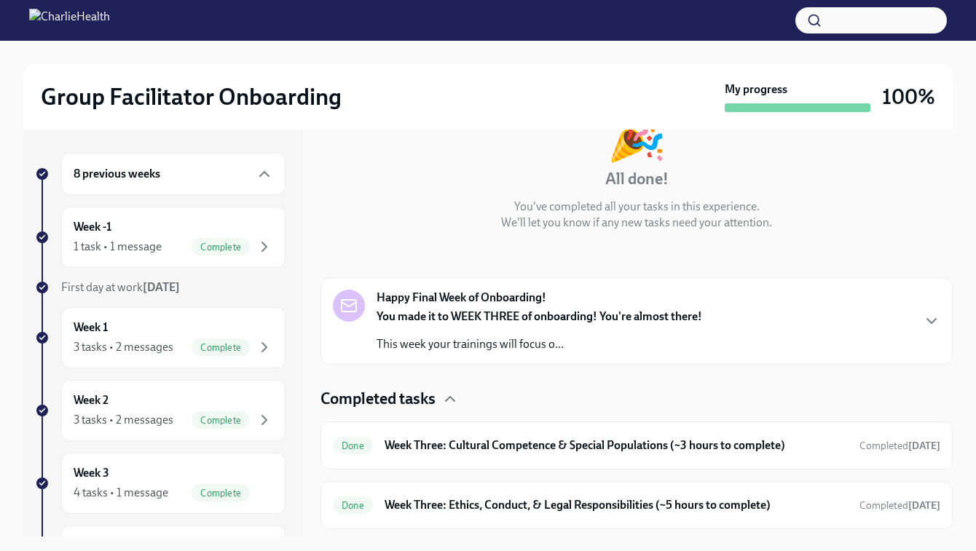
scroll to position [221, 0]
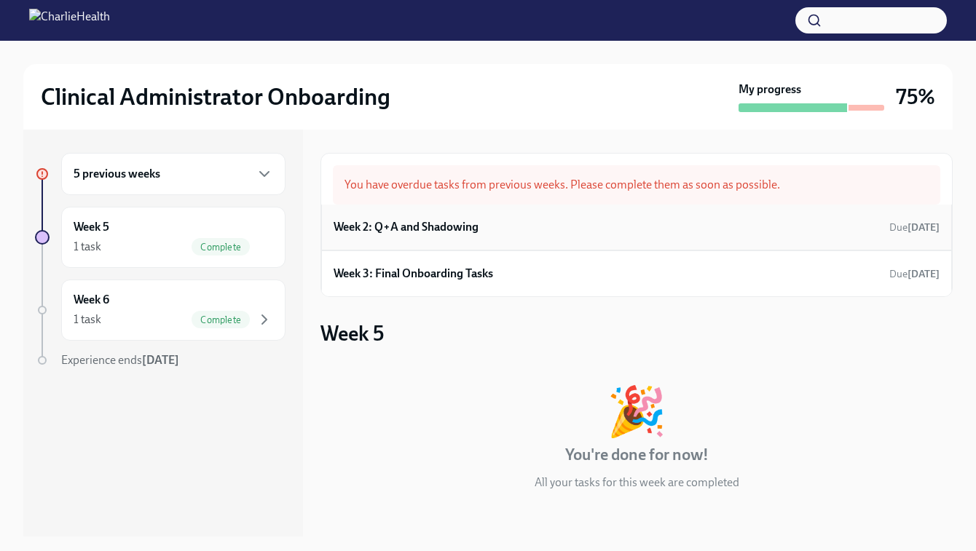
click at [509, 226] on div "Week 2: Q+A and Shadowing Due 14 days ago" at bounding box center [636, 227] width 606 height 22
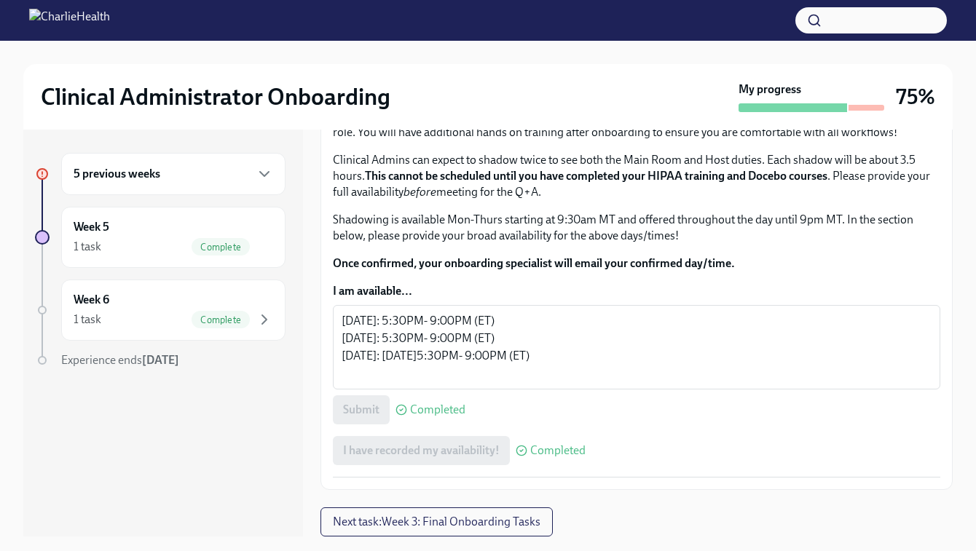
scroll to position [953, 0]
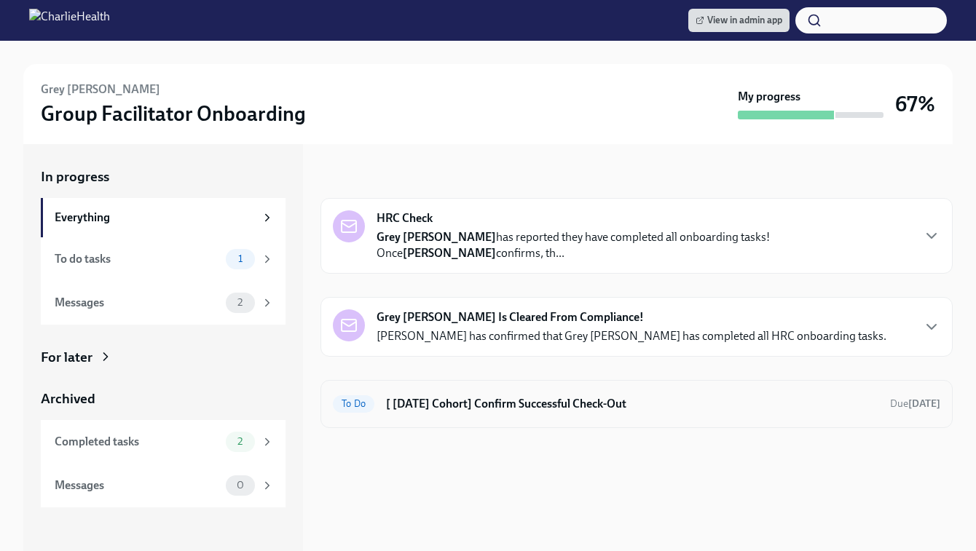
click at [518, 396] on h6 "[ [DATE] Cohort] Confirm Successful Check-Out" at bounding box center [632, 404] width 492 height 16
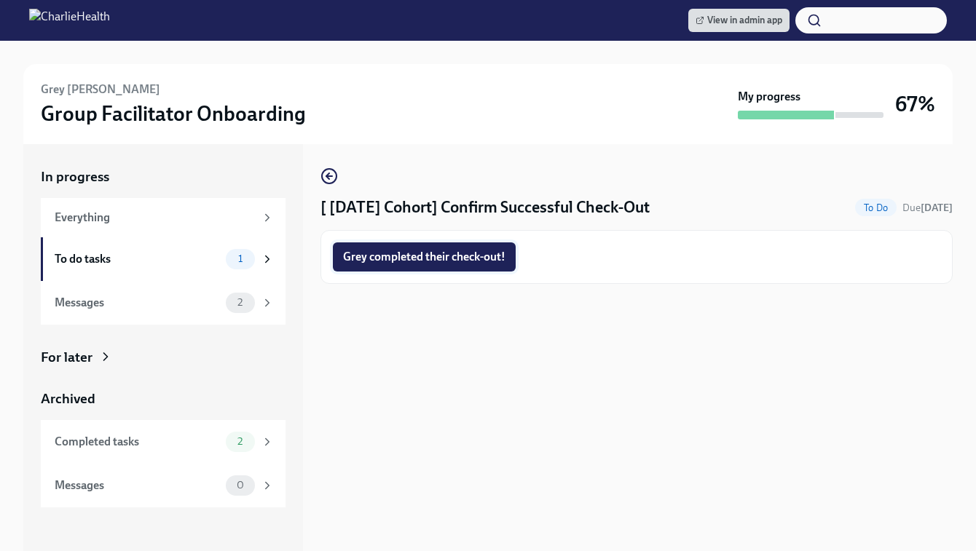
click at [450, 260] on span "Grey completed their check-out!" at bounding box center [424, 257] width 162 height 15
